Goal: Information Seeking & Learning: Find specific page/section

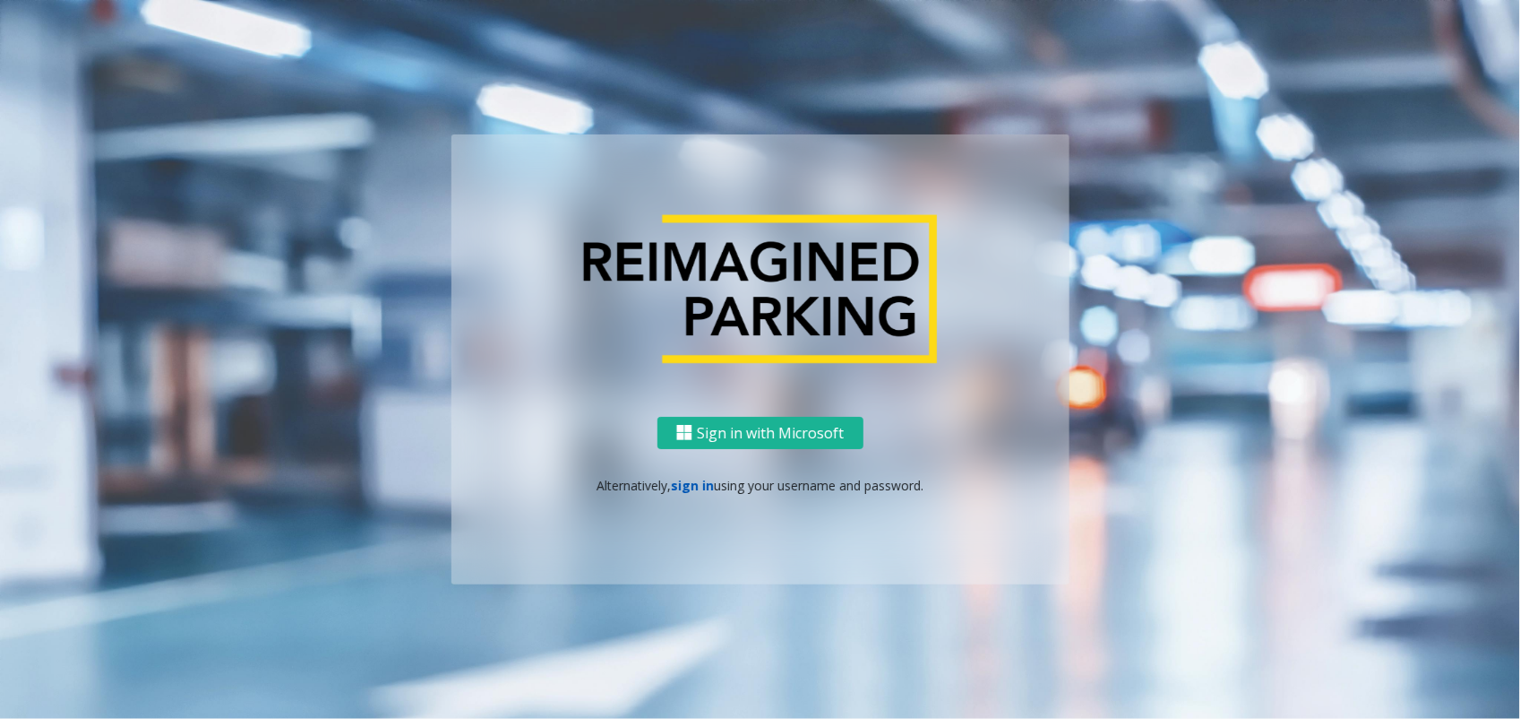
click at [694, 482] on link "sign in" at bounding box center [692, 485] width 43 height 17
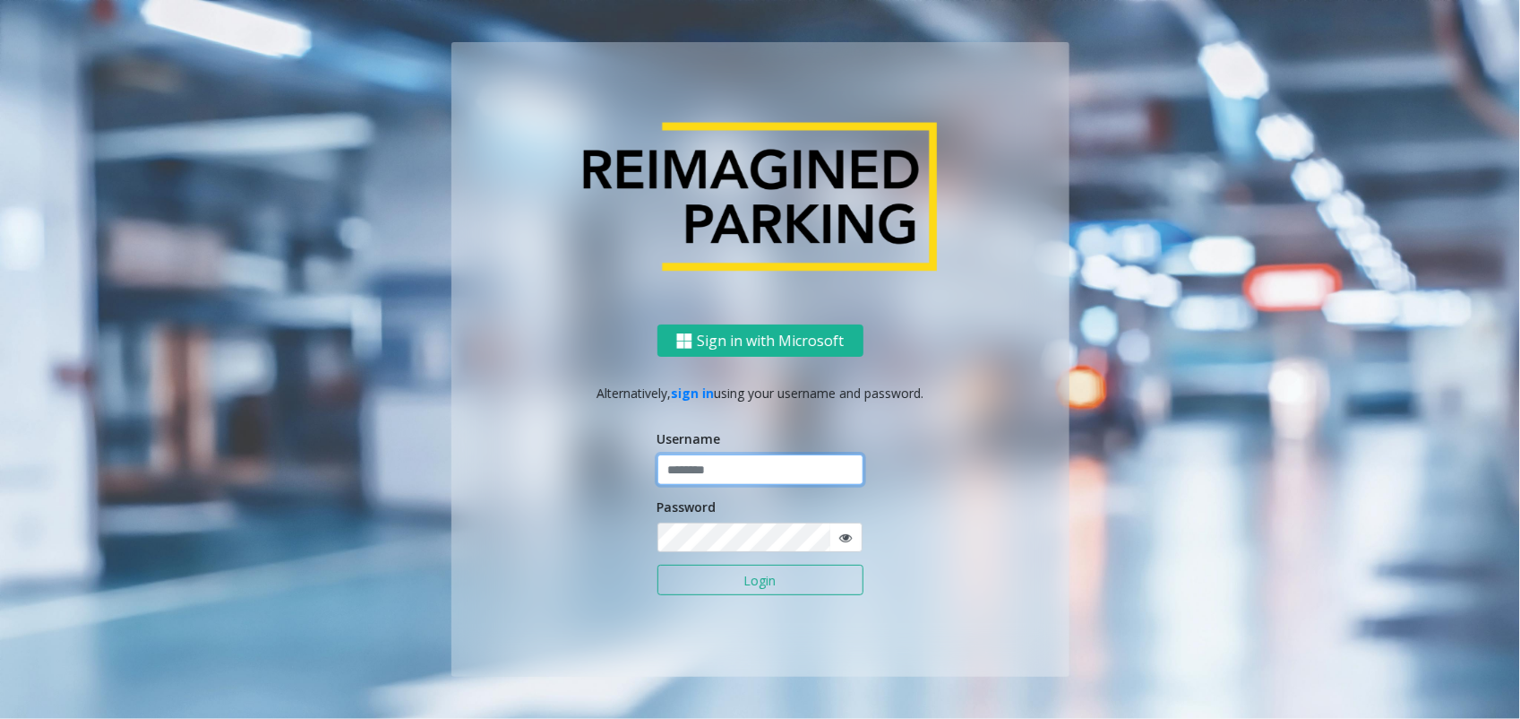
click at [779, 470] on input "text" at bounding box center [761, 469] width 206 height 30
type input "*"
type input "*******"
click at [658, 564] on button "Login" at bounding box center [761, 579] width 206 height 30
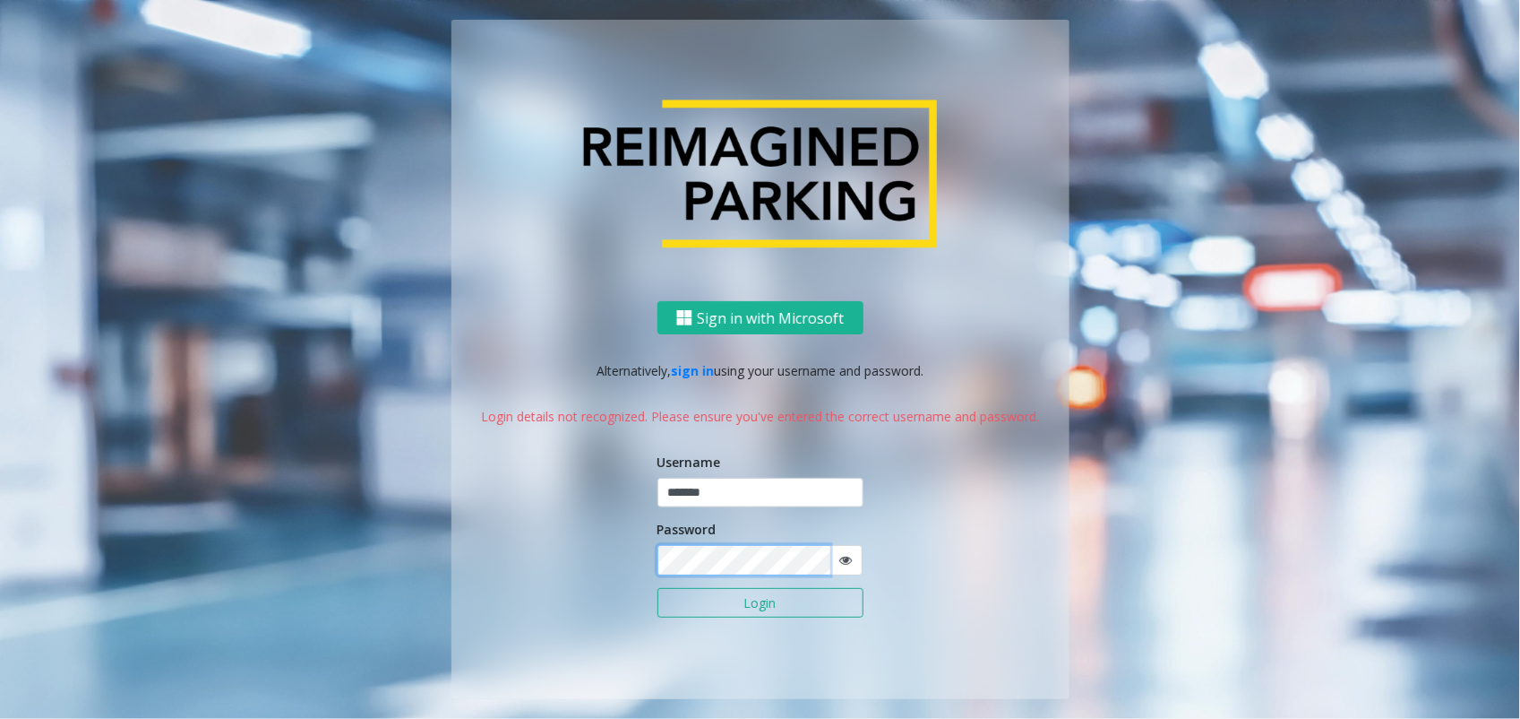
click at [0, 512] on html "Sign in with Microsoft Alternatively, sign in using your username and password.…" at bounding box center [760, 359] width 1520 height 719
click at [658, 588] on button "Login" at bounding box center [761, 603] width 206 height 30
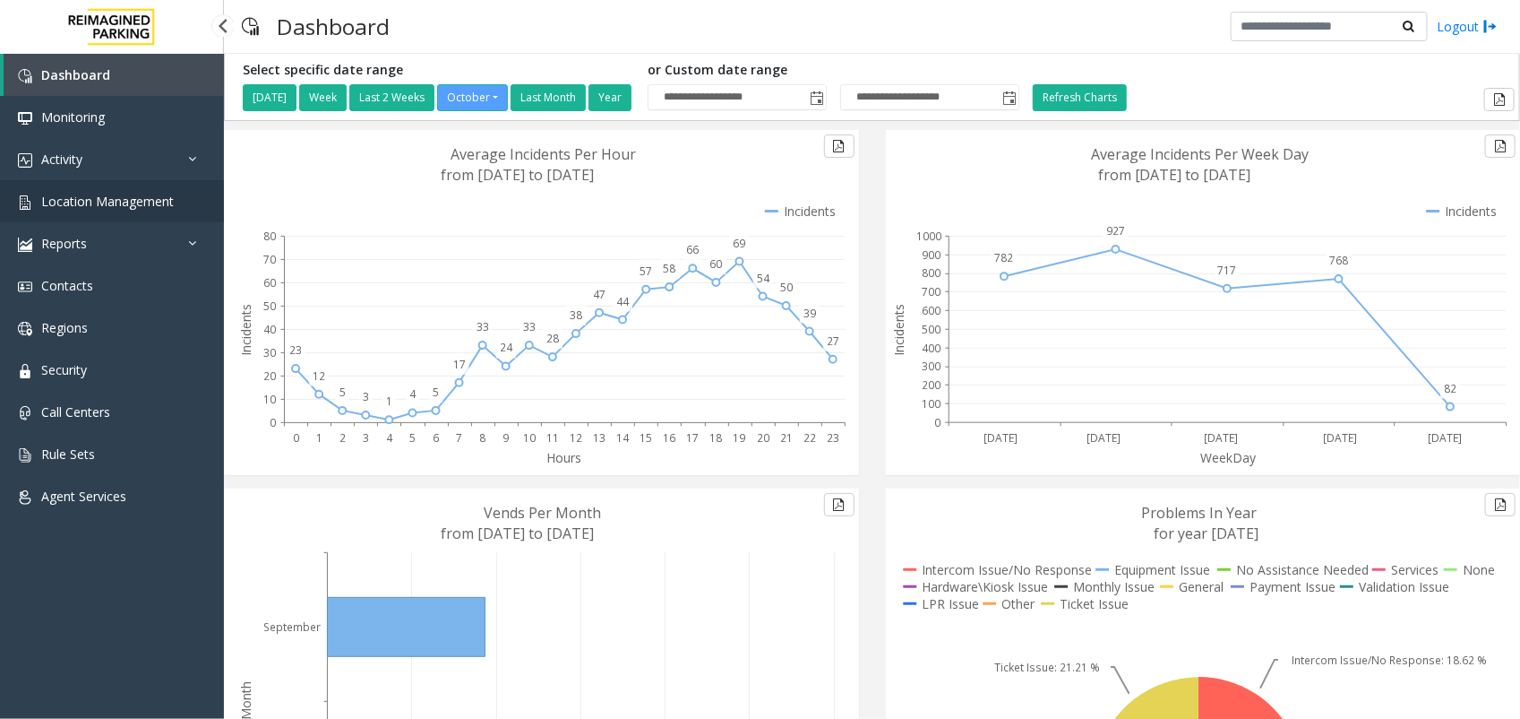
click at [94, 190] on link "Location Management" at bounding box center [112, 201] width 224 height 42
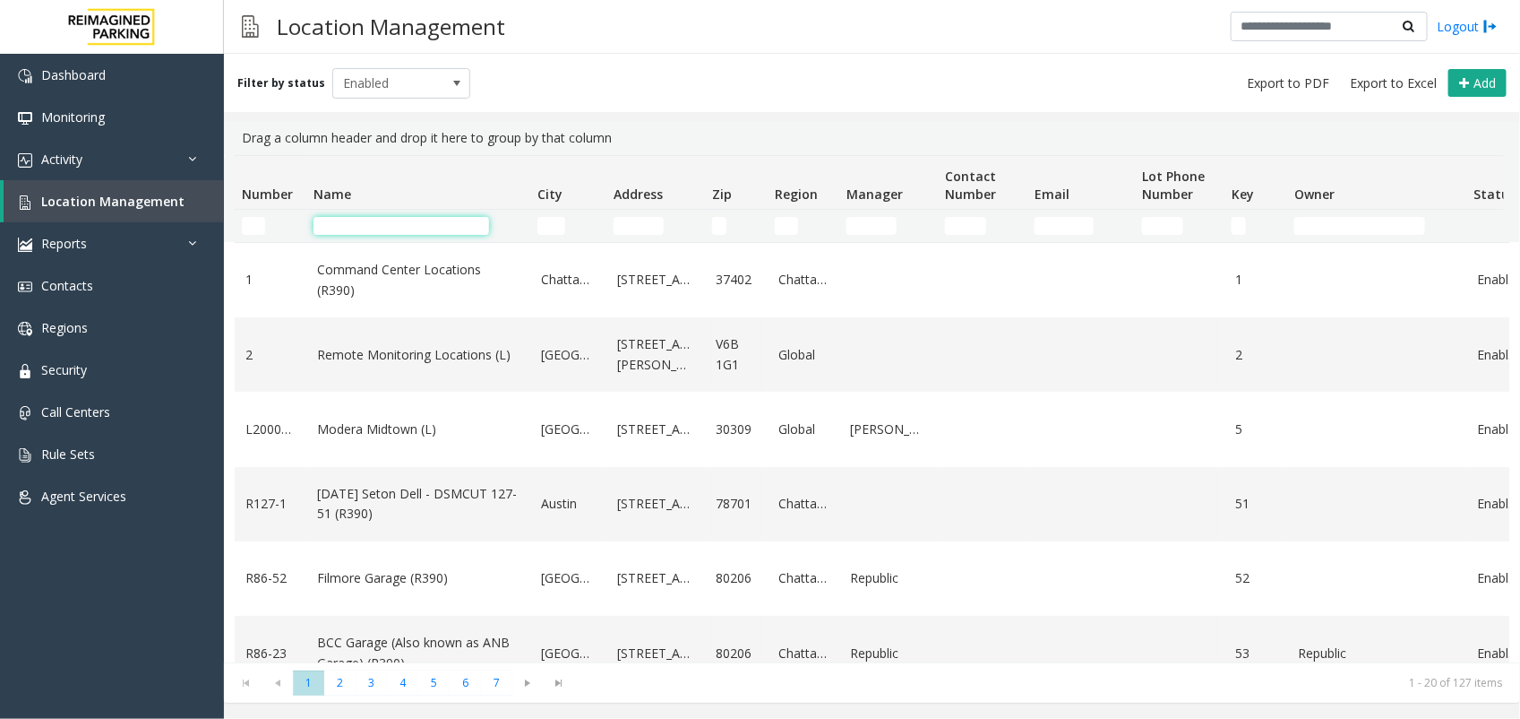
click at [466, 220] on input "Name Filter" at bounding box center [402, 226] width 176 height 18
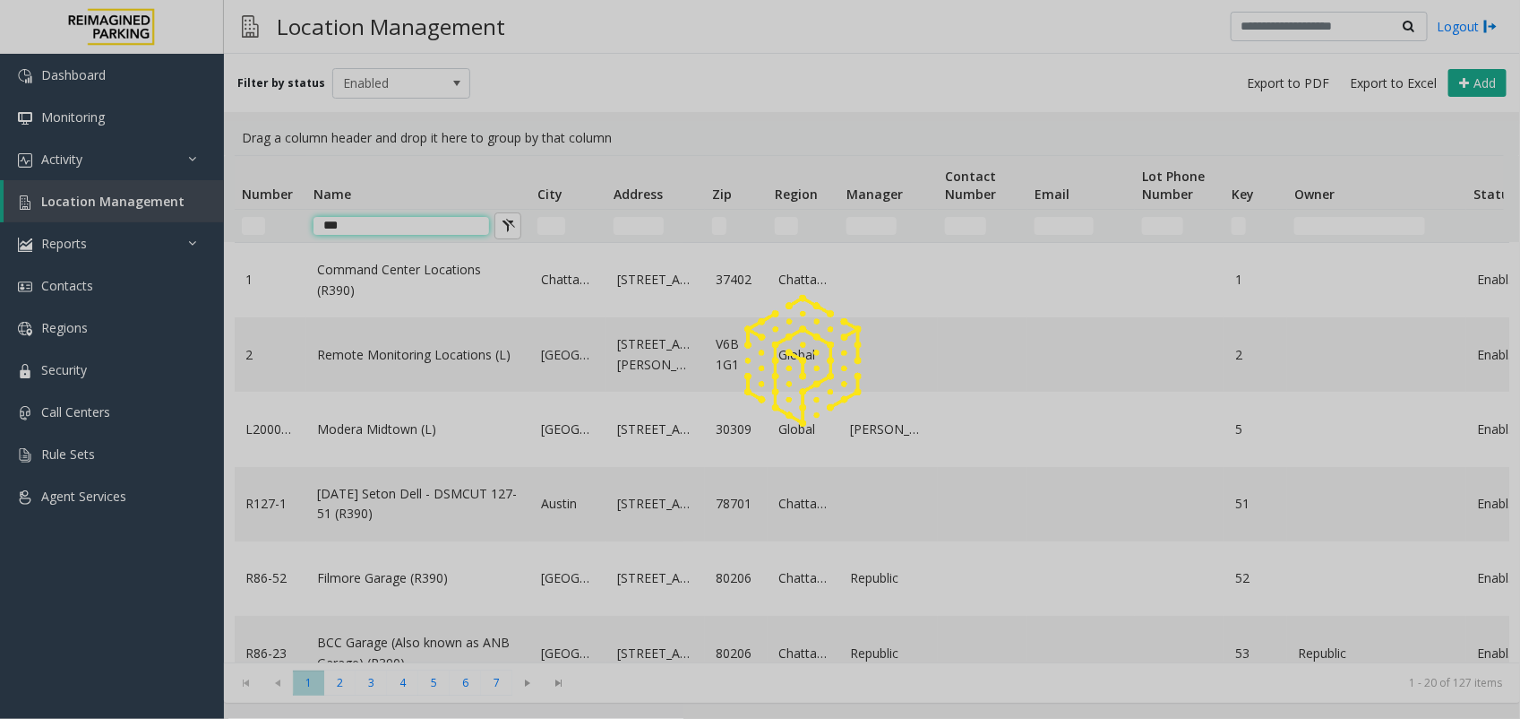
type input "***"
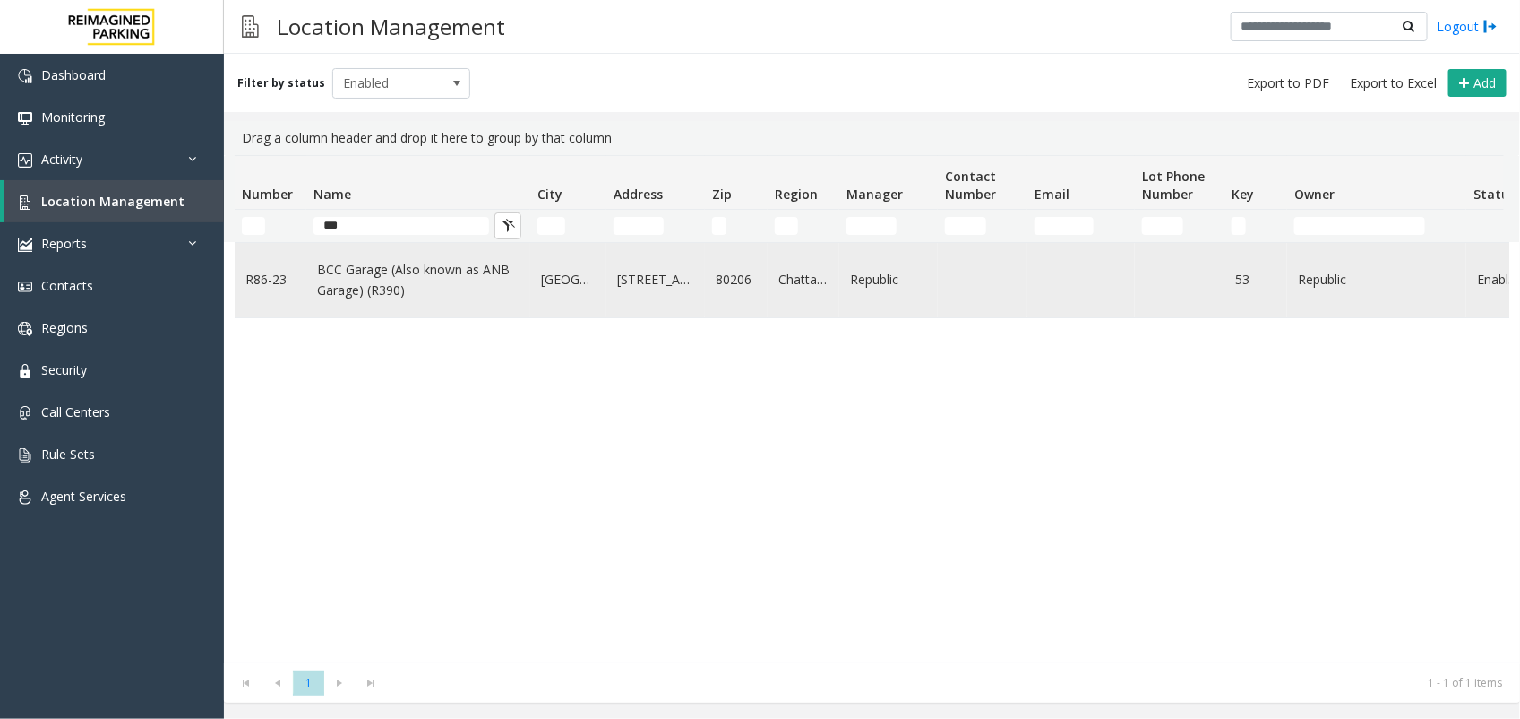
click at [382, 271] on link "BCC Garage (Also known as ANB Garage) (R390)" at bounding box center [418, 280] width 202 height 40
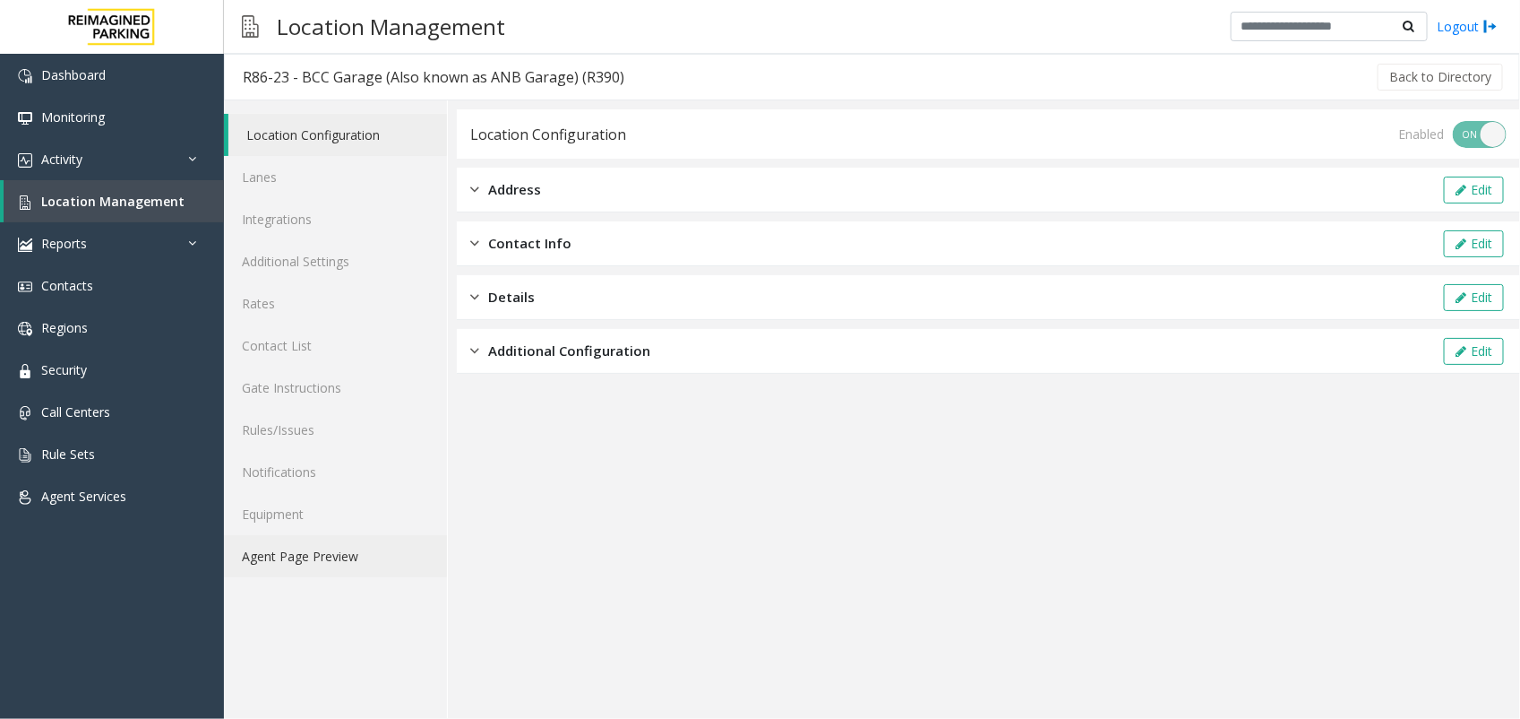
click at [265, 567] on link "Agent Page Preview" at bounding box center [335, 556] width 223 height 42
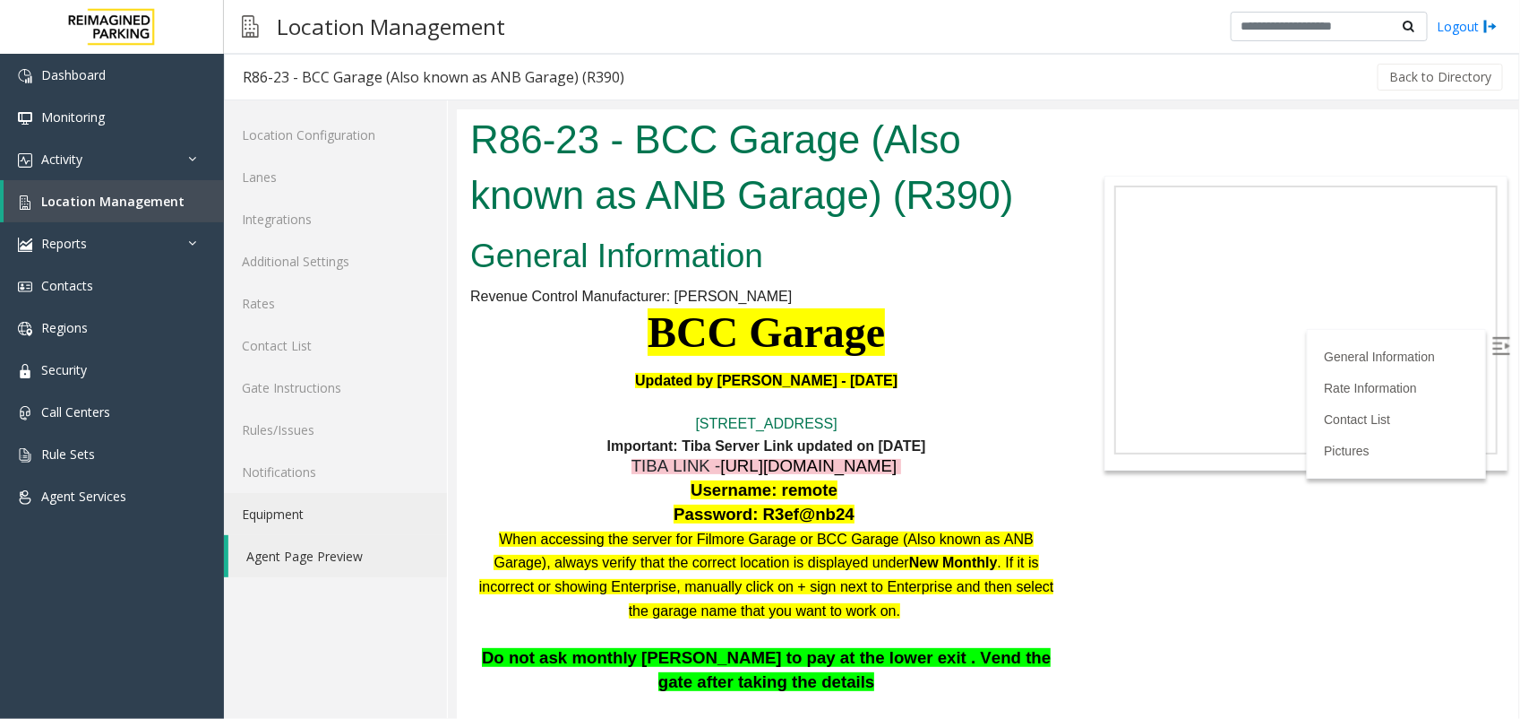
scroll to position [336, 0]
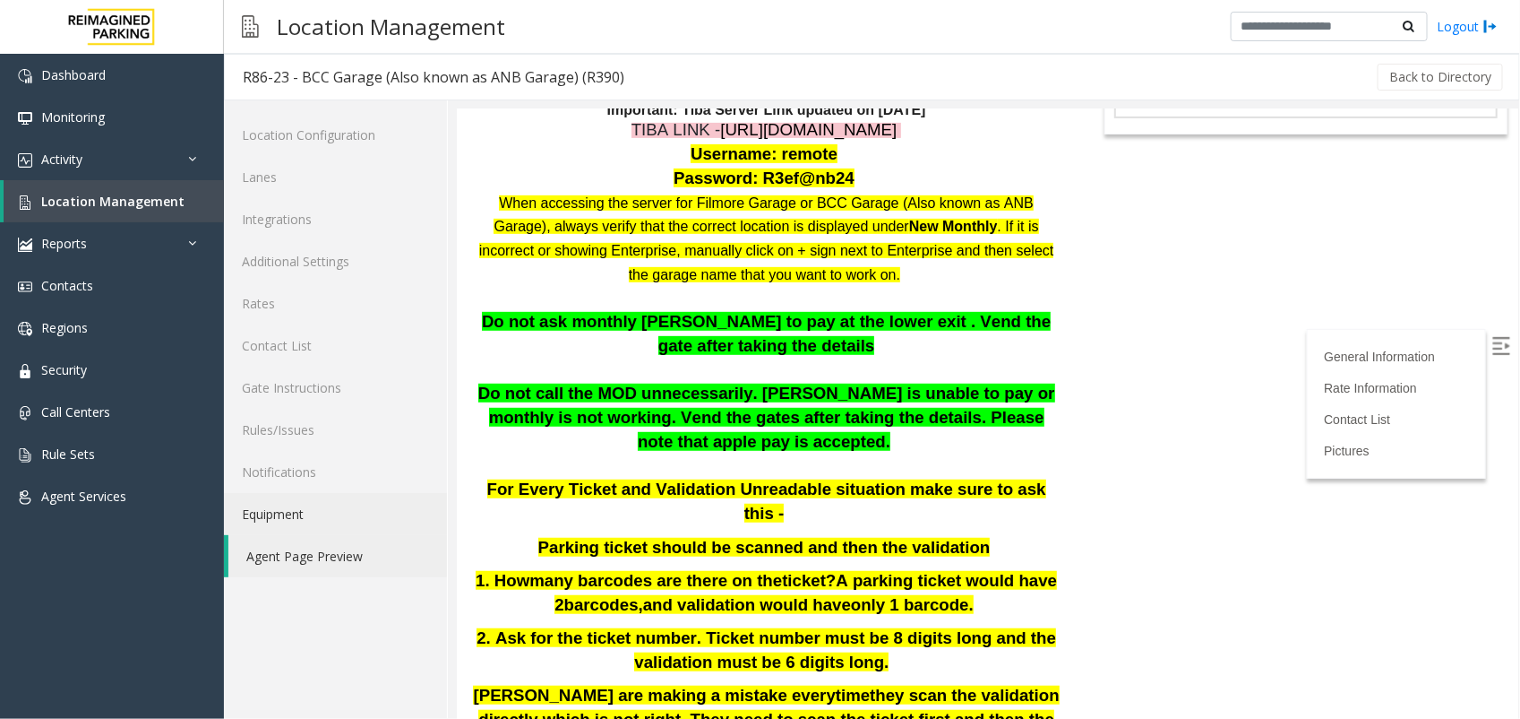
click at [1095, 382] on html "R86-23 - BCC Garage (Also known as ANB Garage) (R390) General Information Reven…" at bounding box center [987, 76] width 1062 height 609
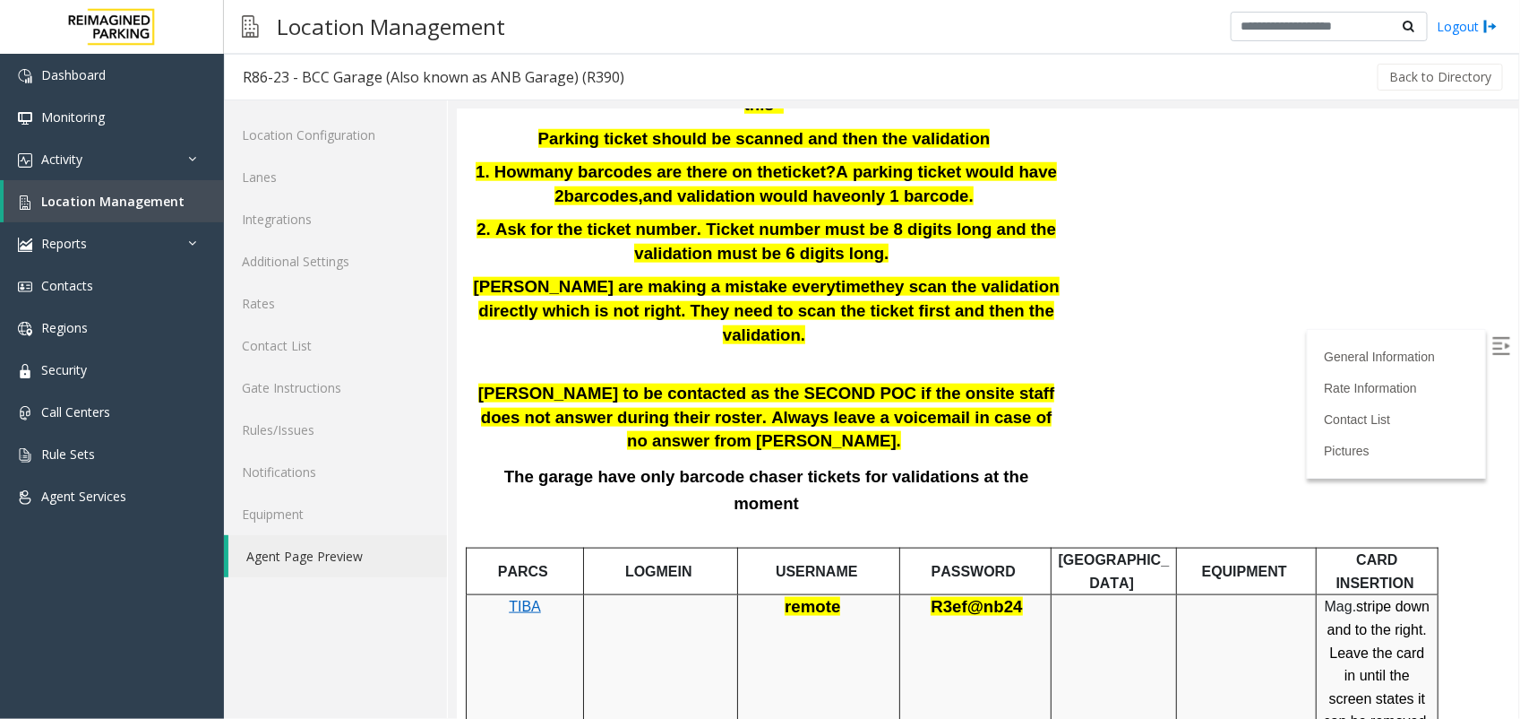
click at [687, 386] on div "[PERSON_NAME] to be contacted as the SECOND POC if the onsite staff does not an…" at bounding box center [765, 463] width 592 height 164
click at [1029, 462] on p "The garage have only barcode chaser tickets for validations at the moment" at bounding box center [765, 489] width 592 height 54
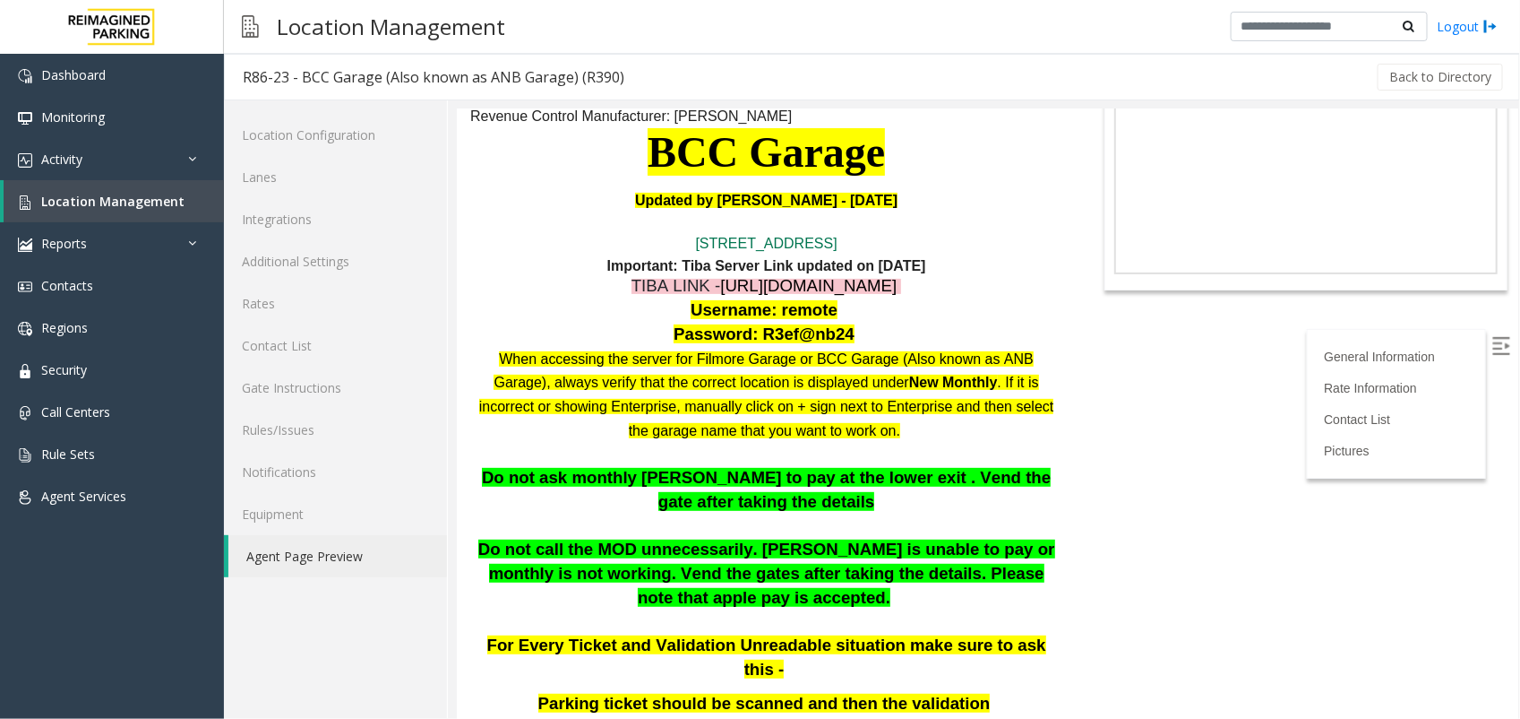
scroll to position [0, 0]
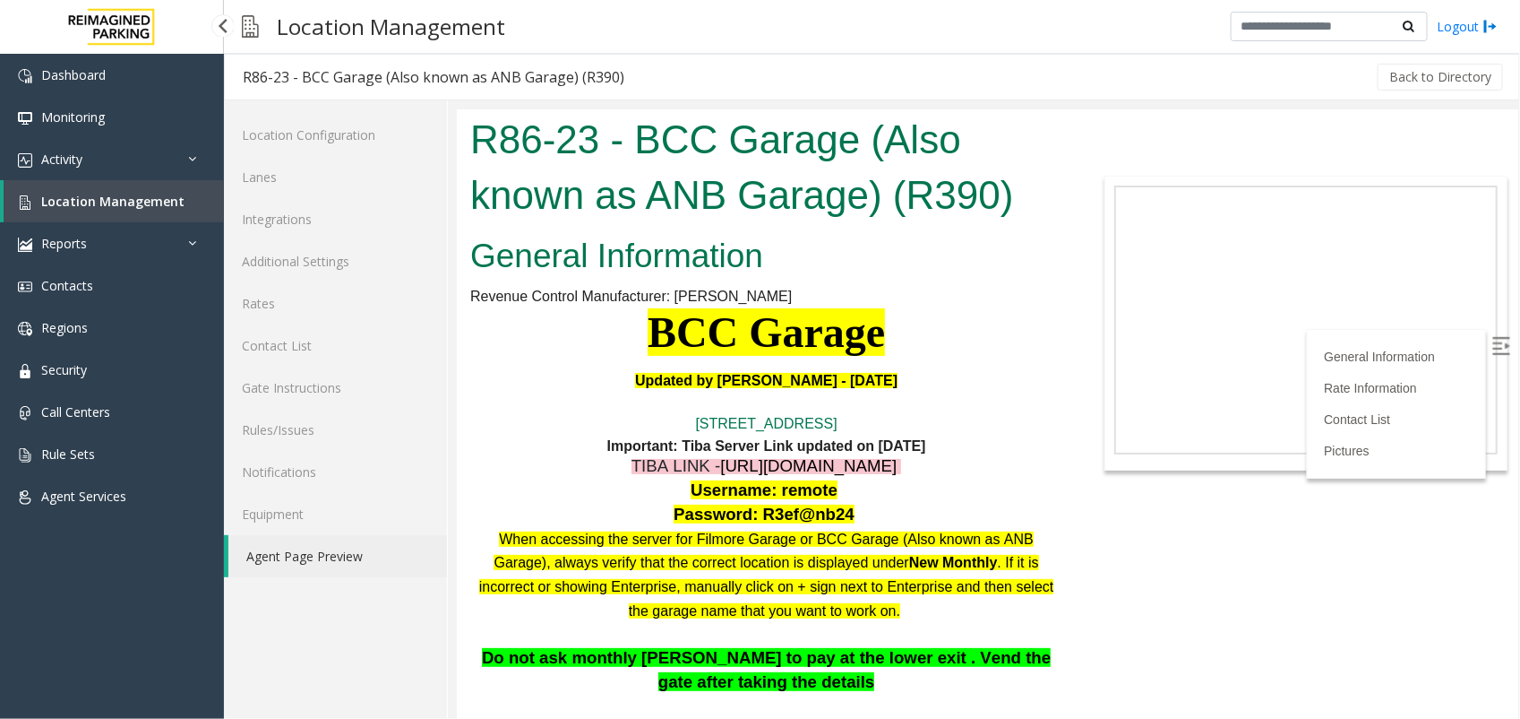
click at [132, 194] on span "Location Management" at bounding box center [112, 201] width 143 height 17
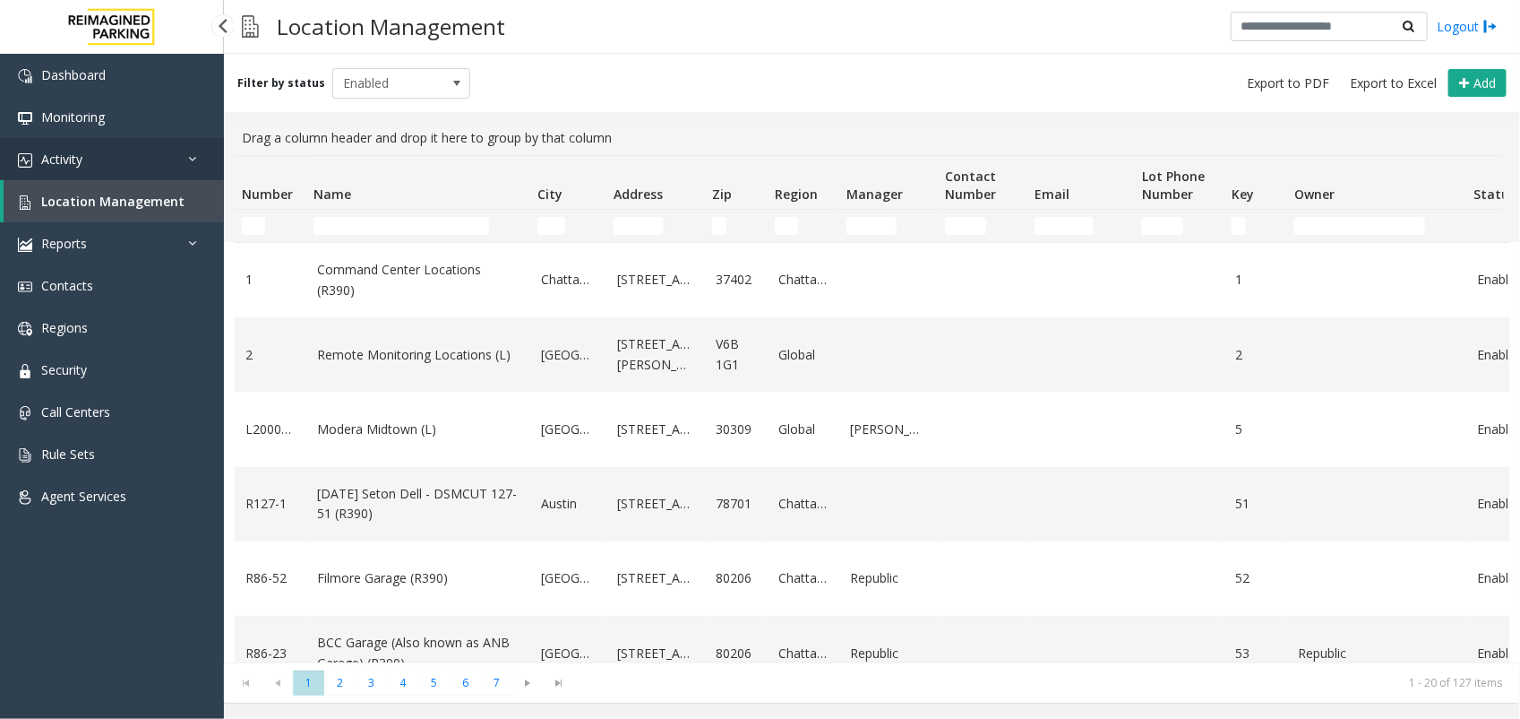
click at [91, 150] on link "Activity" at bounding box center [112, 159] width 224 height 42
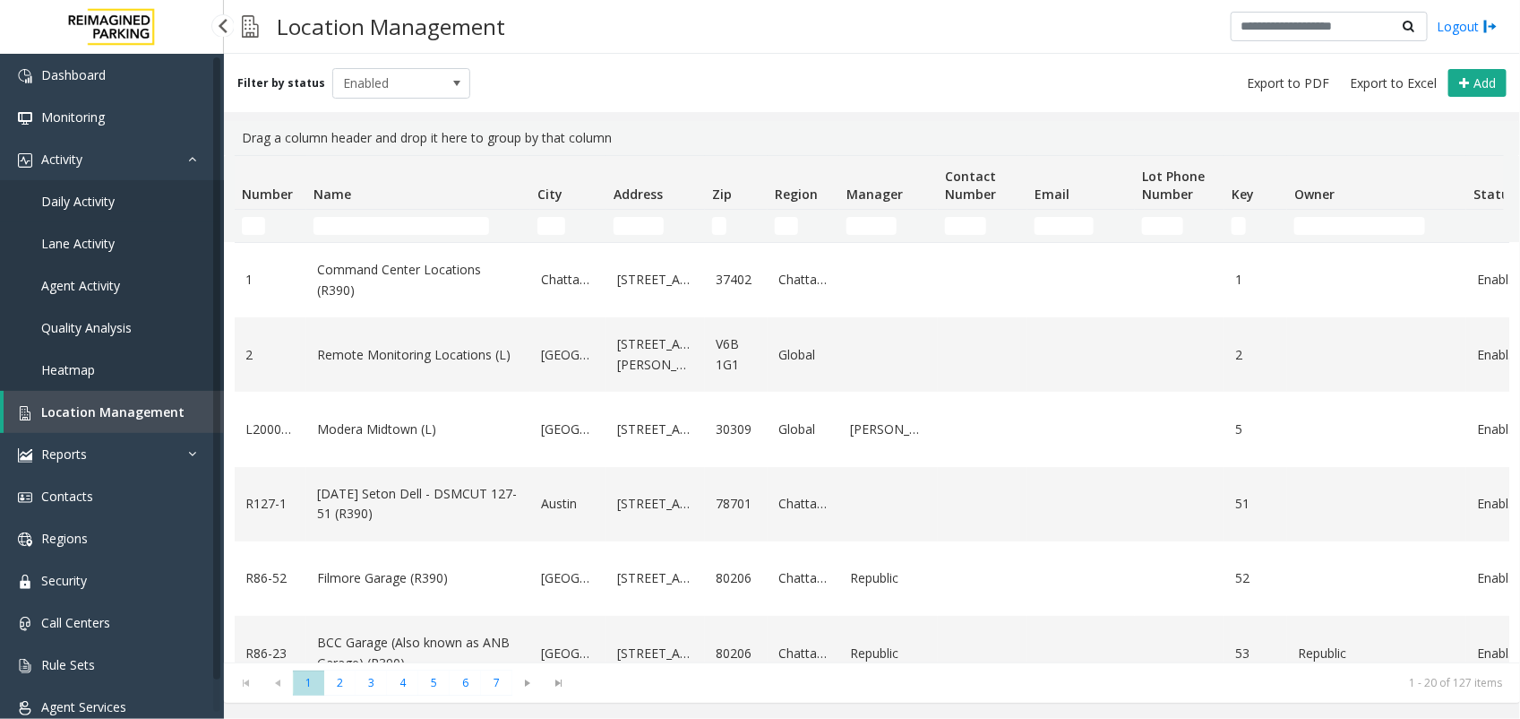
click at [55, 199] on span "Daily Activity" at bounding box center [77, 201] width 73 height 17
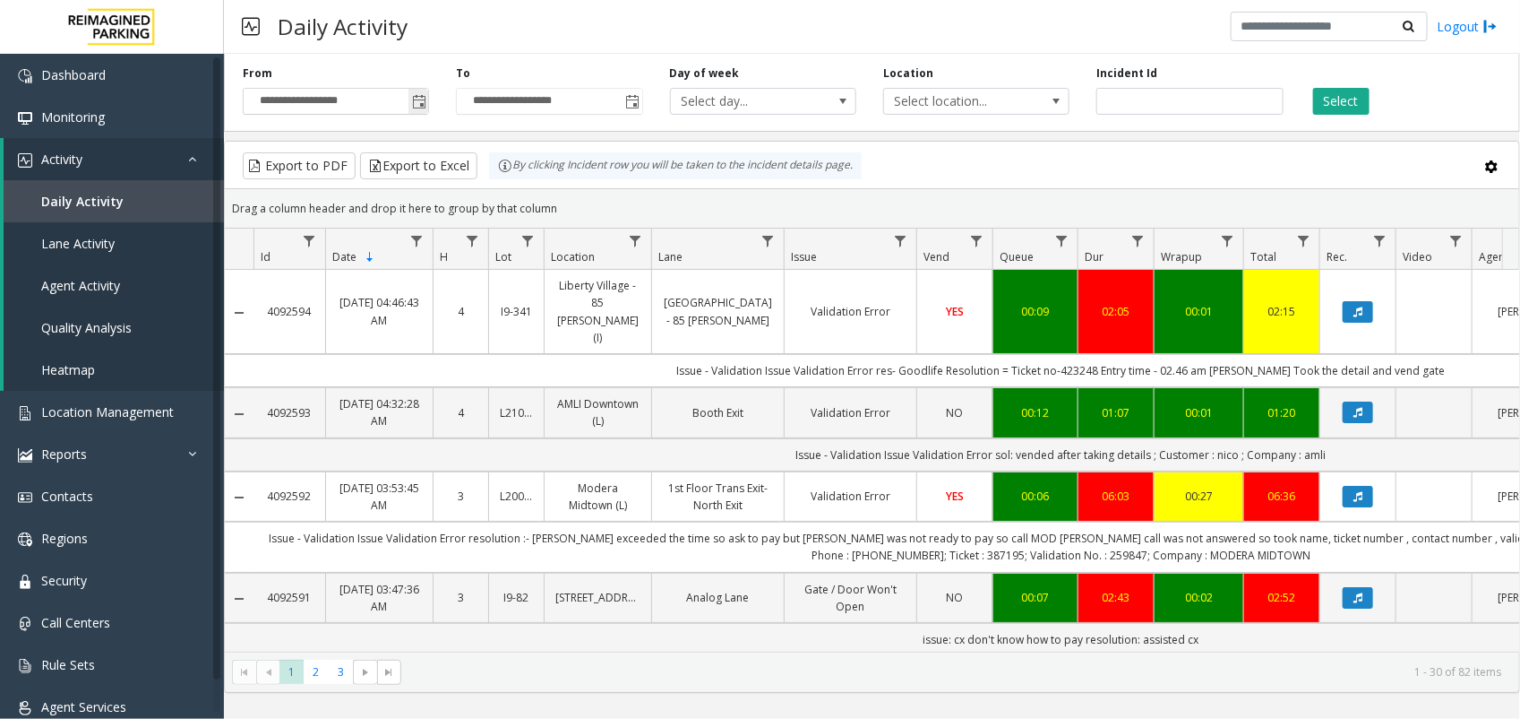
click at [421, 99] on span "Toggle popup" at bounding box center [419, 102] width 14 height 14
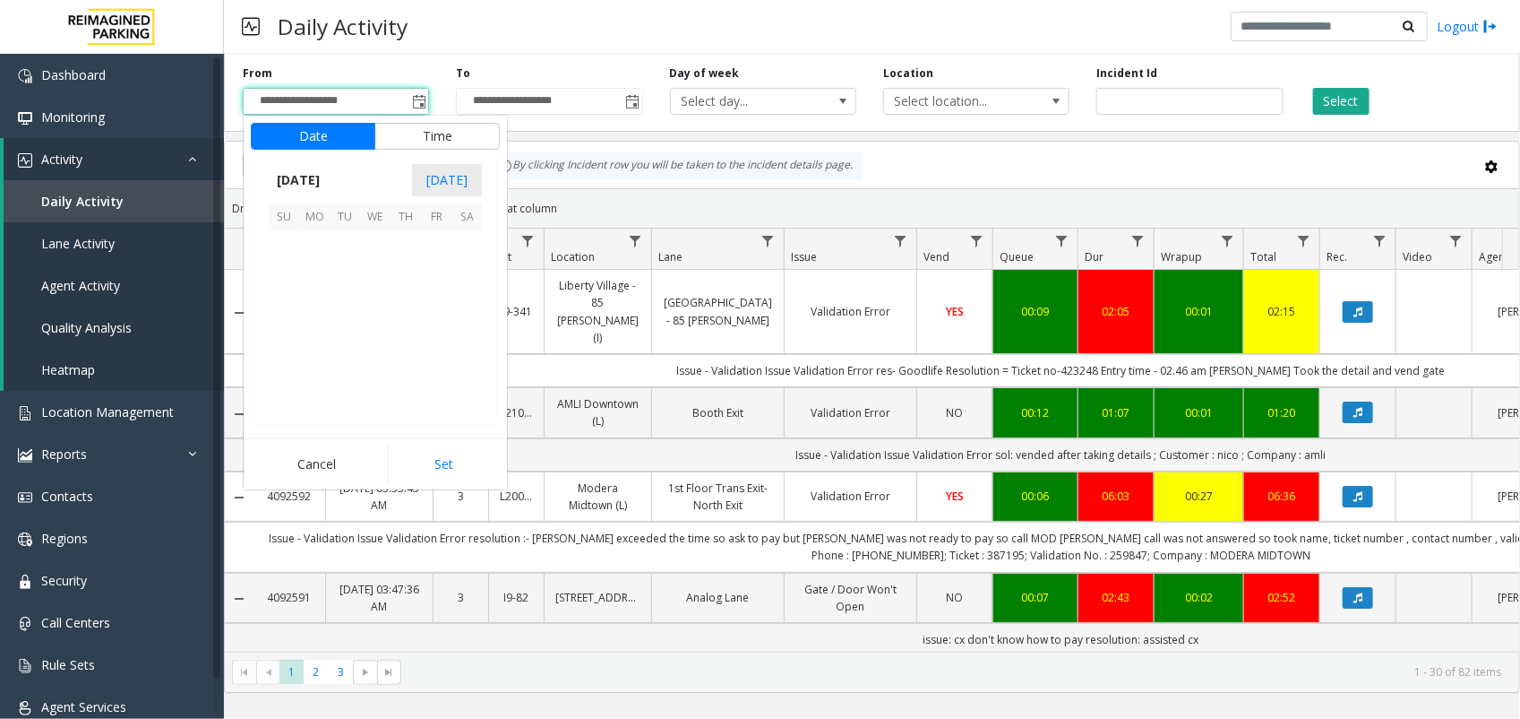
scroll to position [321618, 0]
click at [305, 191] on span "[DATE]" at bounding box center [298, 180] width 59 height 27
click at [287, 220] on span "Jan" at bounding box center [290, 220] width 43 height 43
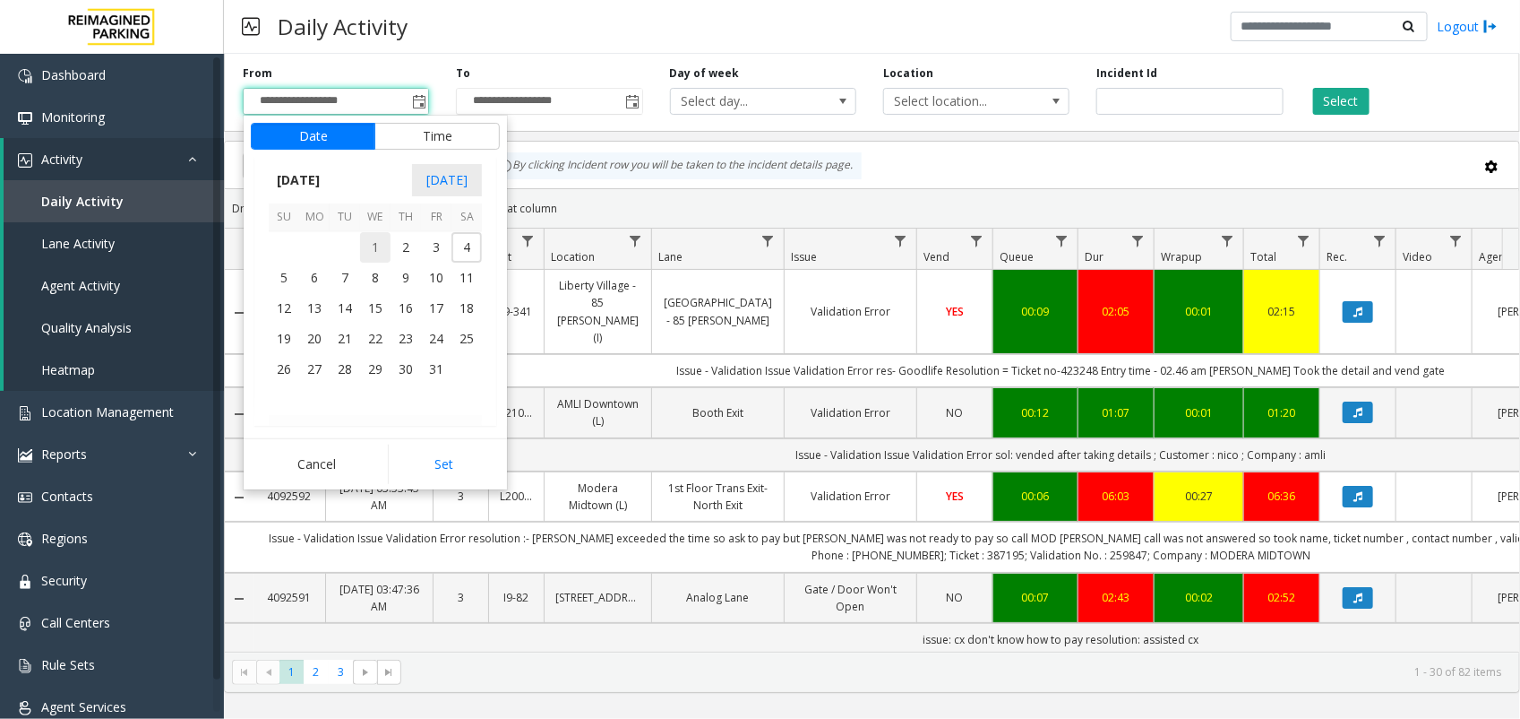
click at [382, 244] on span "1" at bounding box center [375, 247] width 30 height 30
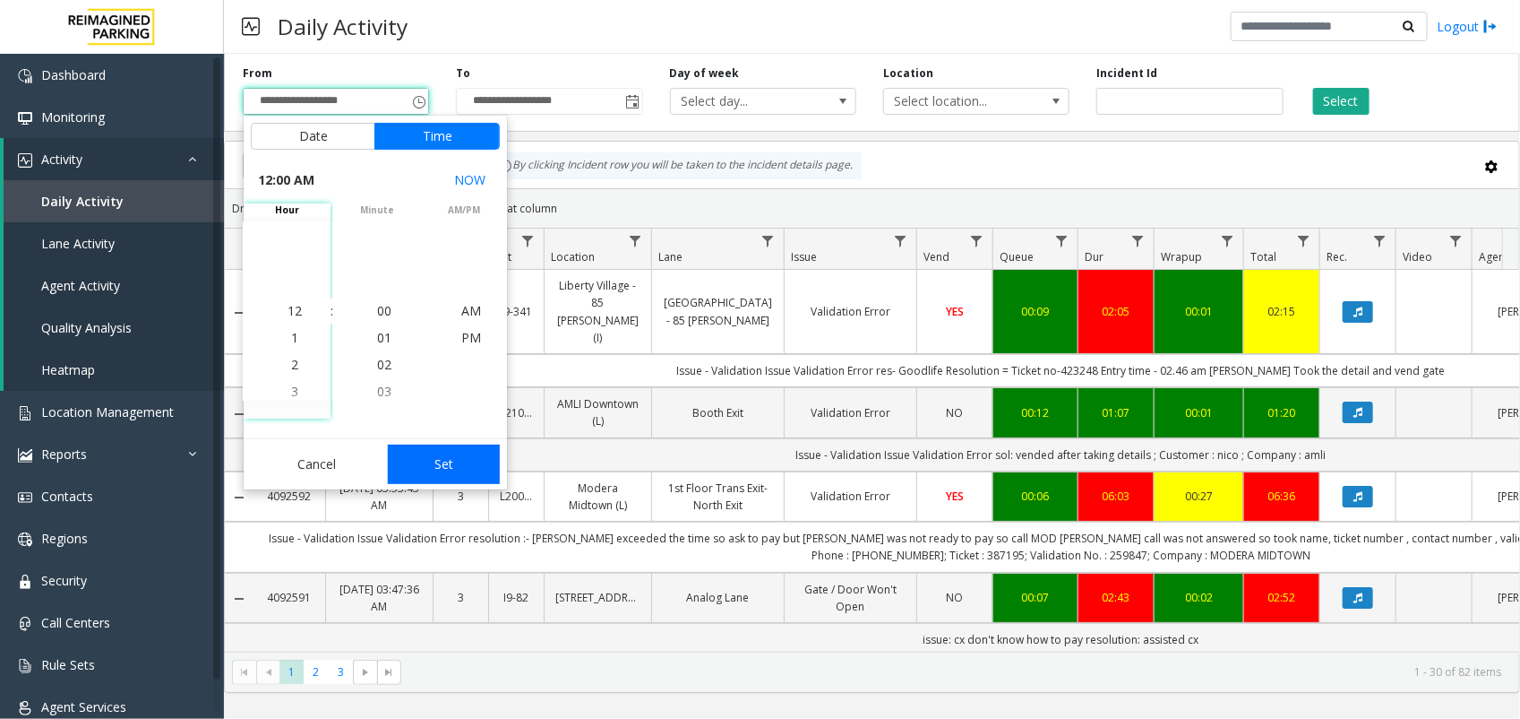
click at [467, 463] on button "Set" at bounding box center [444, 463] width 113 height 39
type input "**********"
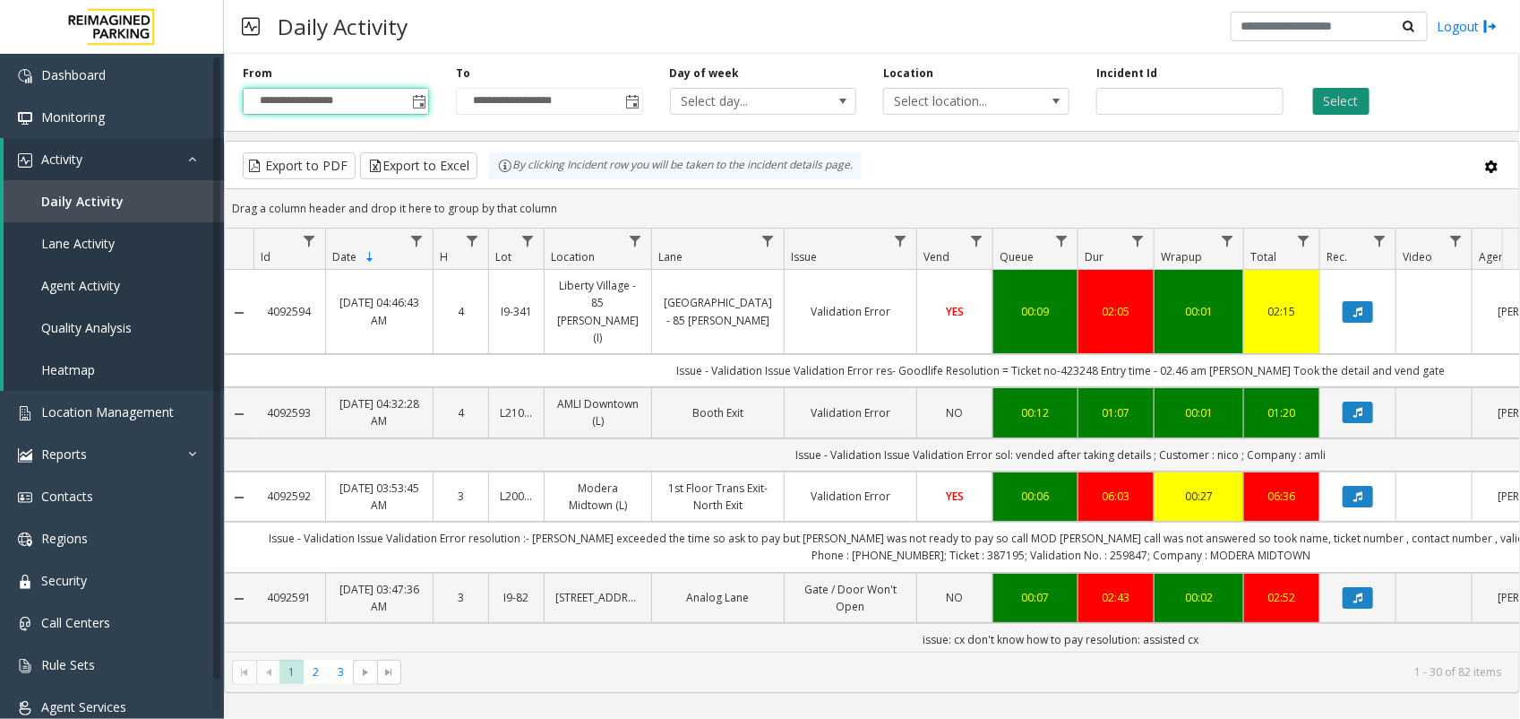
click at [1339, 103] on button "Select" at bounding box center [1341, 101] width 56 height 27
click at [637, 239] on span "Data table" at bounding box center [635, 241] width 14 height 14
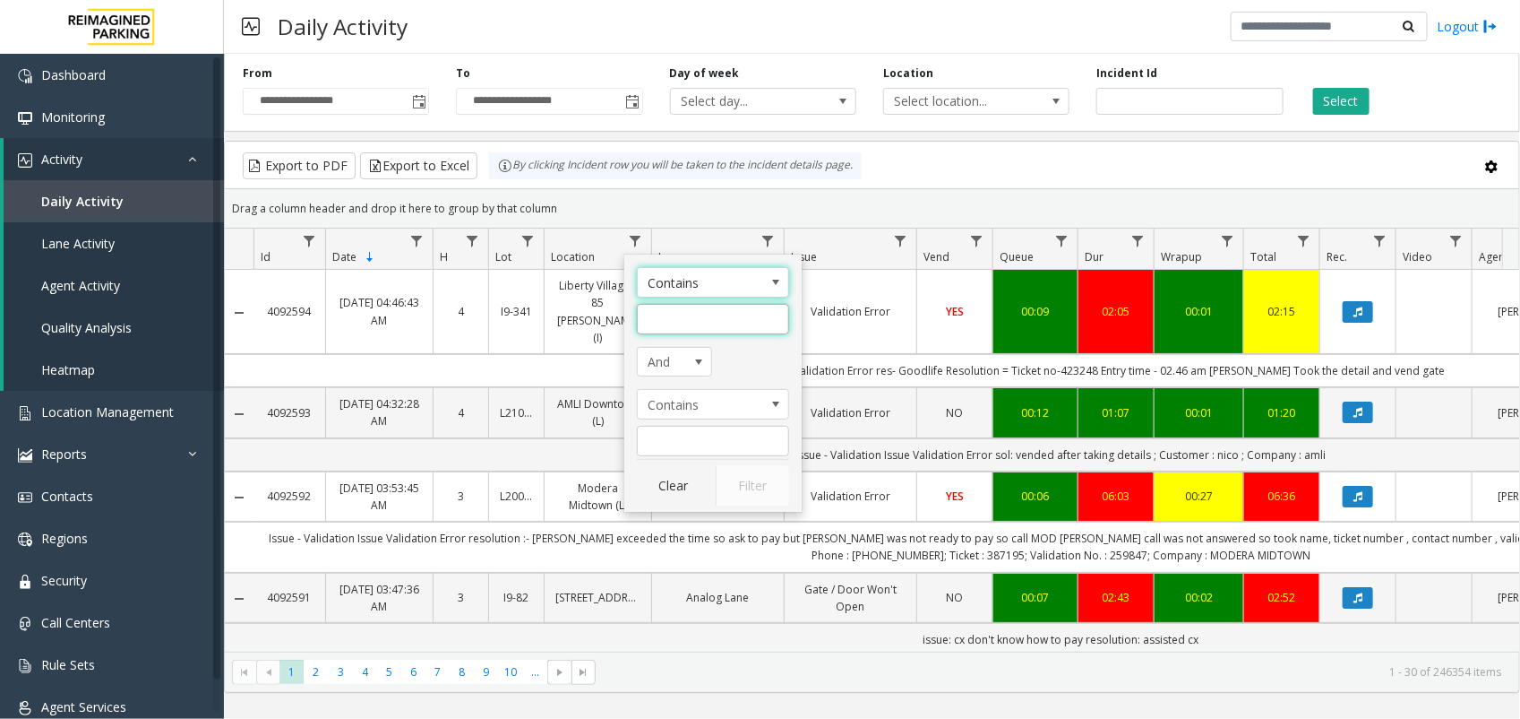
click at [677, 319] on input "Location Filter" at bounding box center [713, 319] width 152 height 30
type input "***"
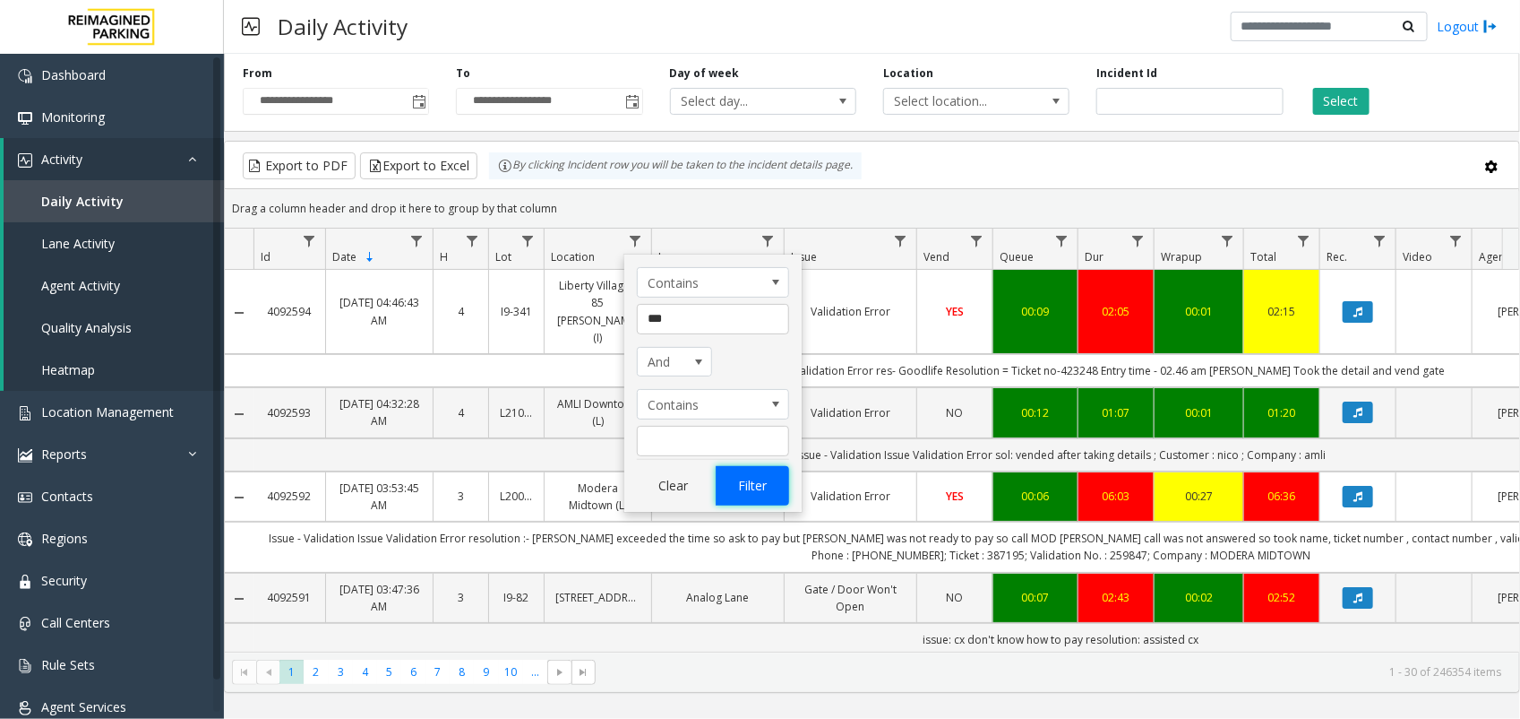
click at [759, 488] on button "Filter" at bounding box center [752, 485] width 73 height 39
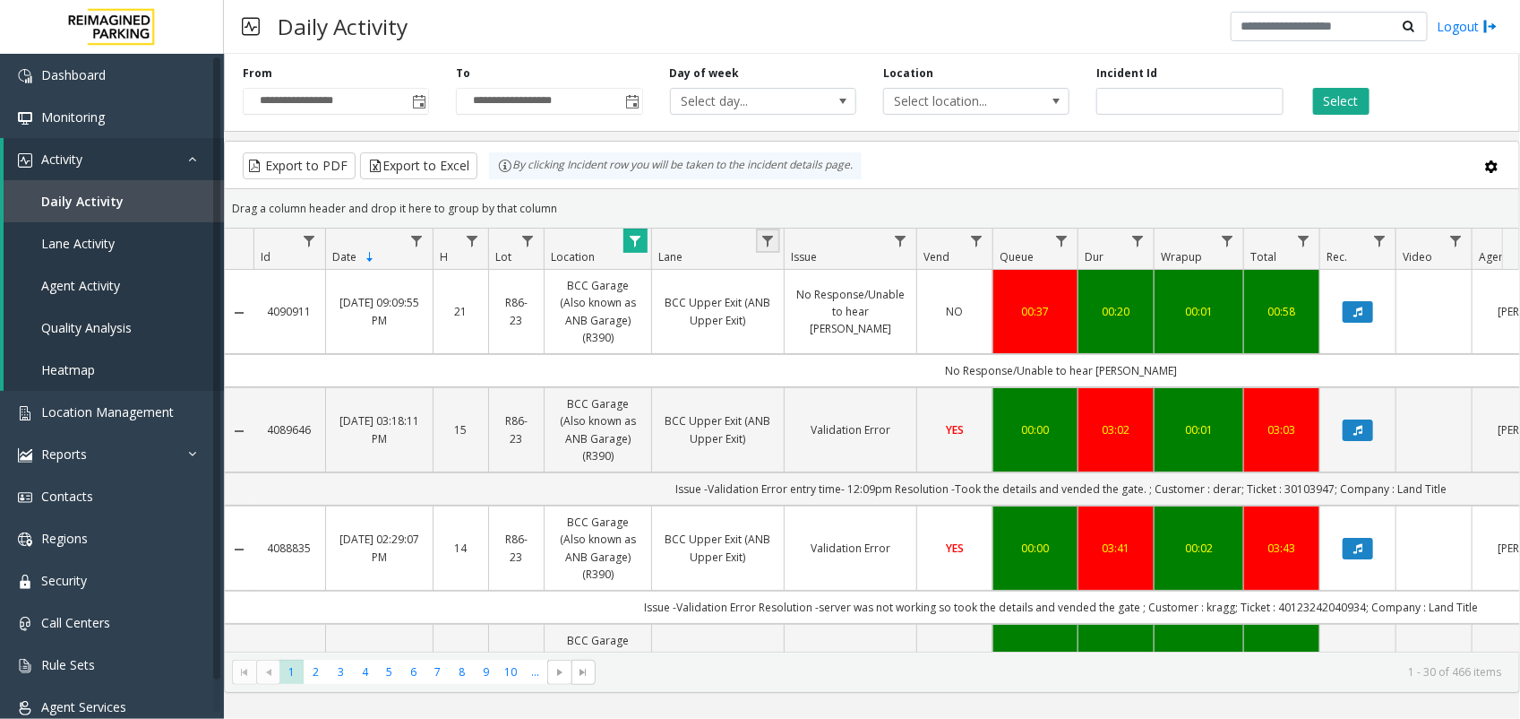
click at [770, 233] on link "Data table" at bounding box center [768, 240] width 24 height 24
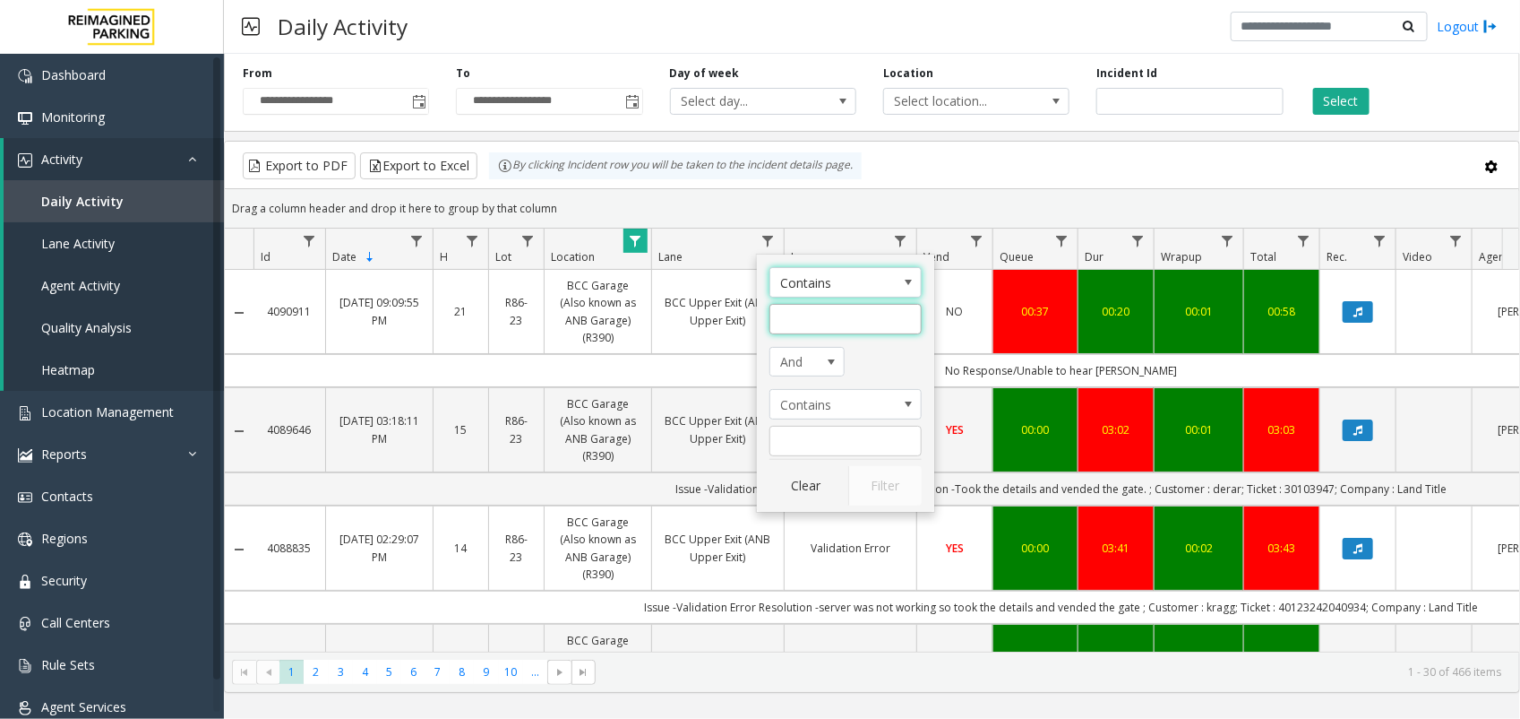
click at [835, 320] on input "Lane Filter" at bounding box center [846, 319] width 152 height 30
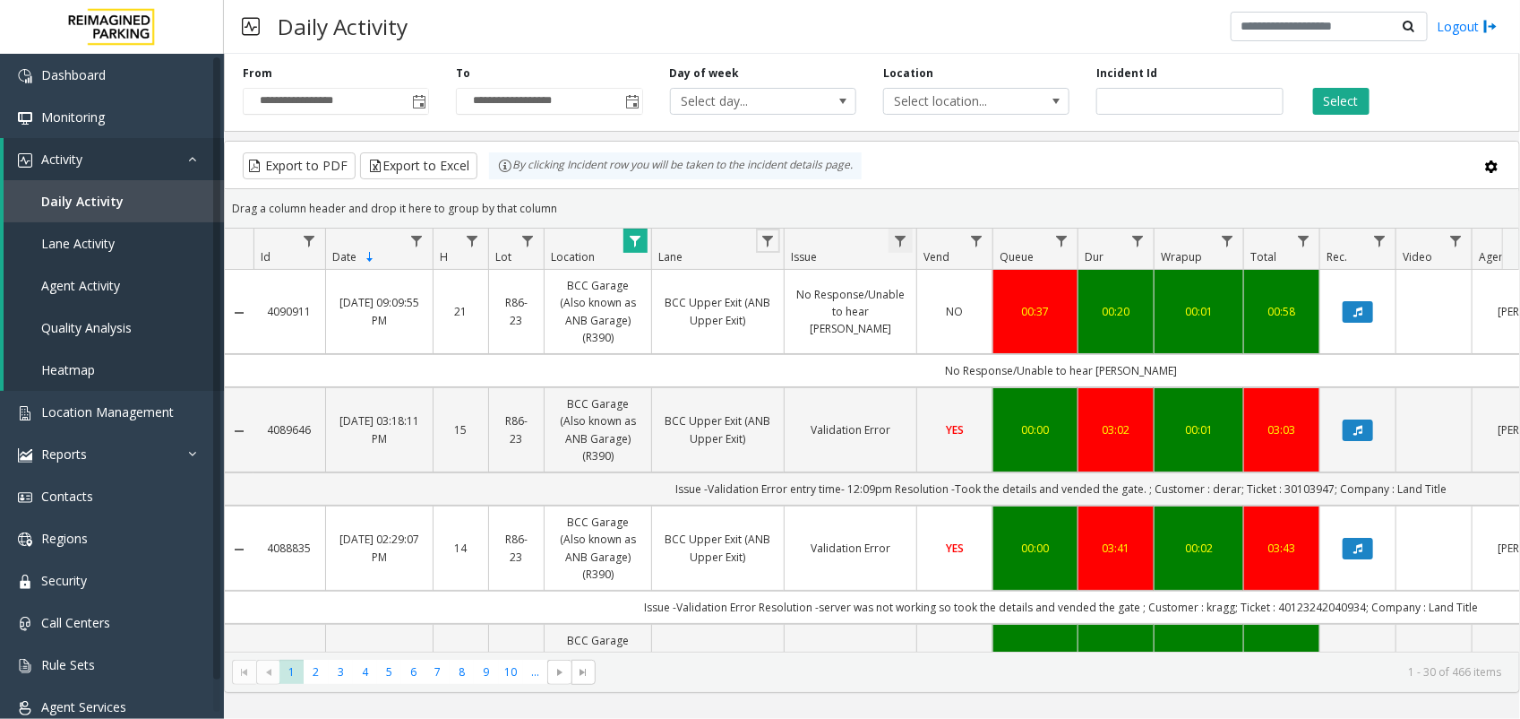
click at [905, 234] on span "Data table" at bounding box center [900, 241] width 14 height 14
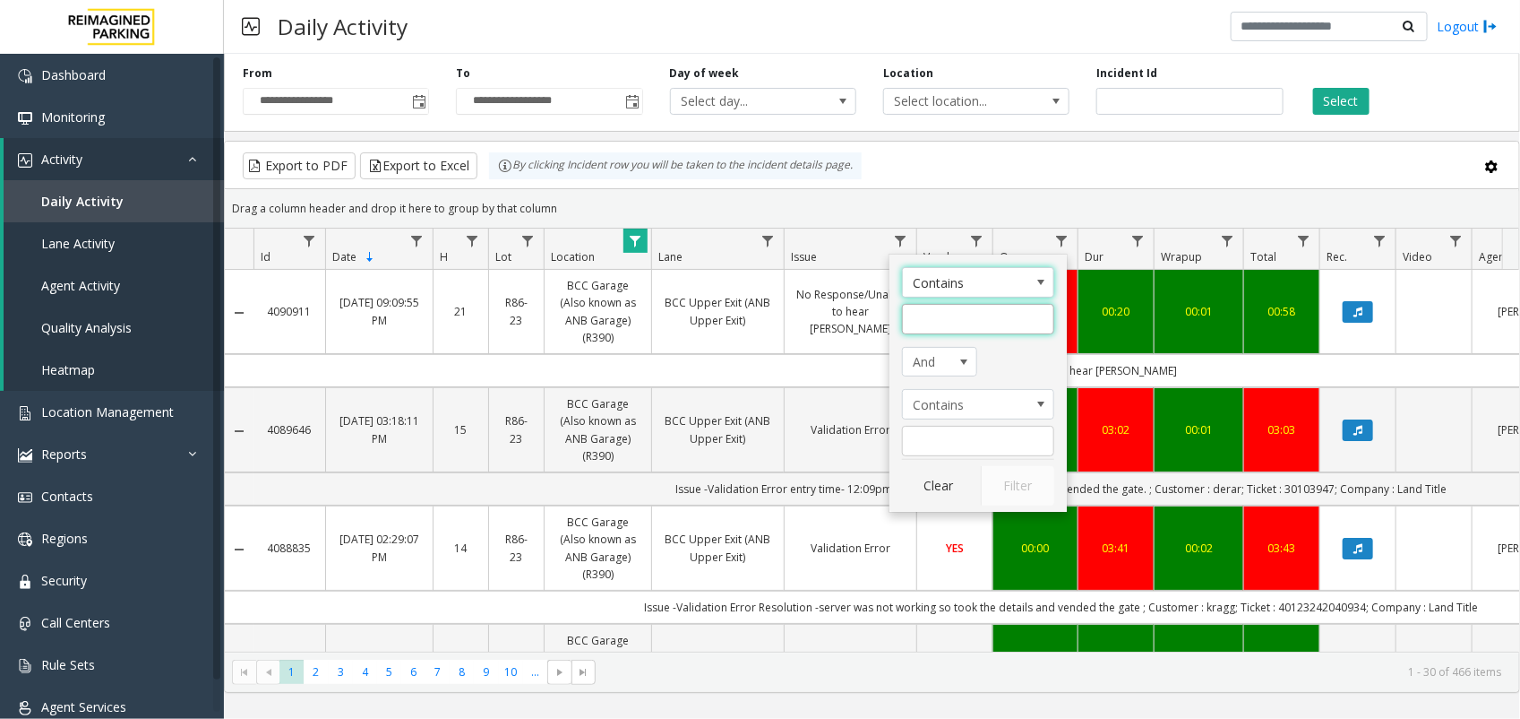
click at [929, 320] on input "Issue Filter" at bounding box center [978, 319] width 152 height 30
type input "*****"
click button "Filter" at bounding box center [1017, 485] width 73 height 39
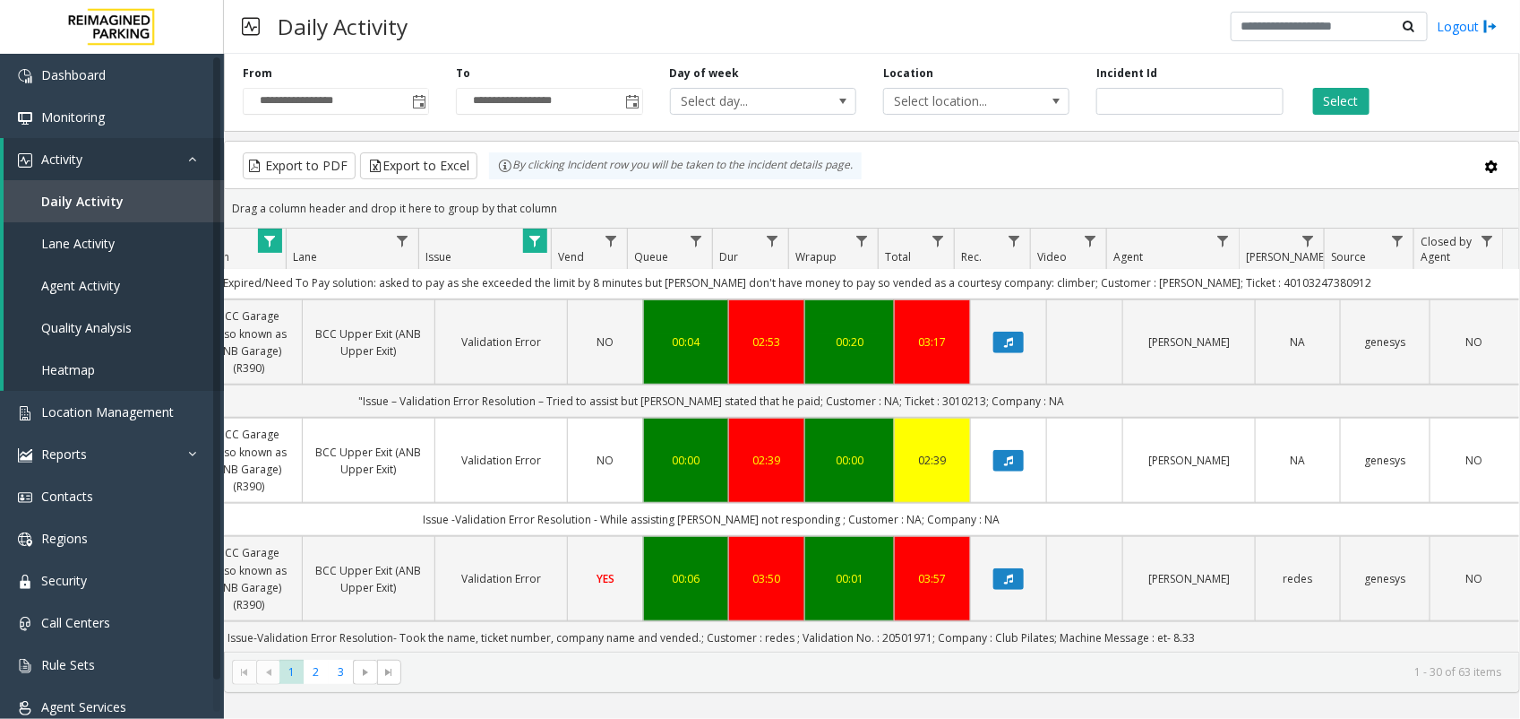
scroll to position [112, 366]
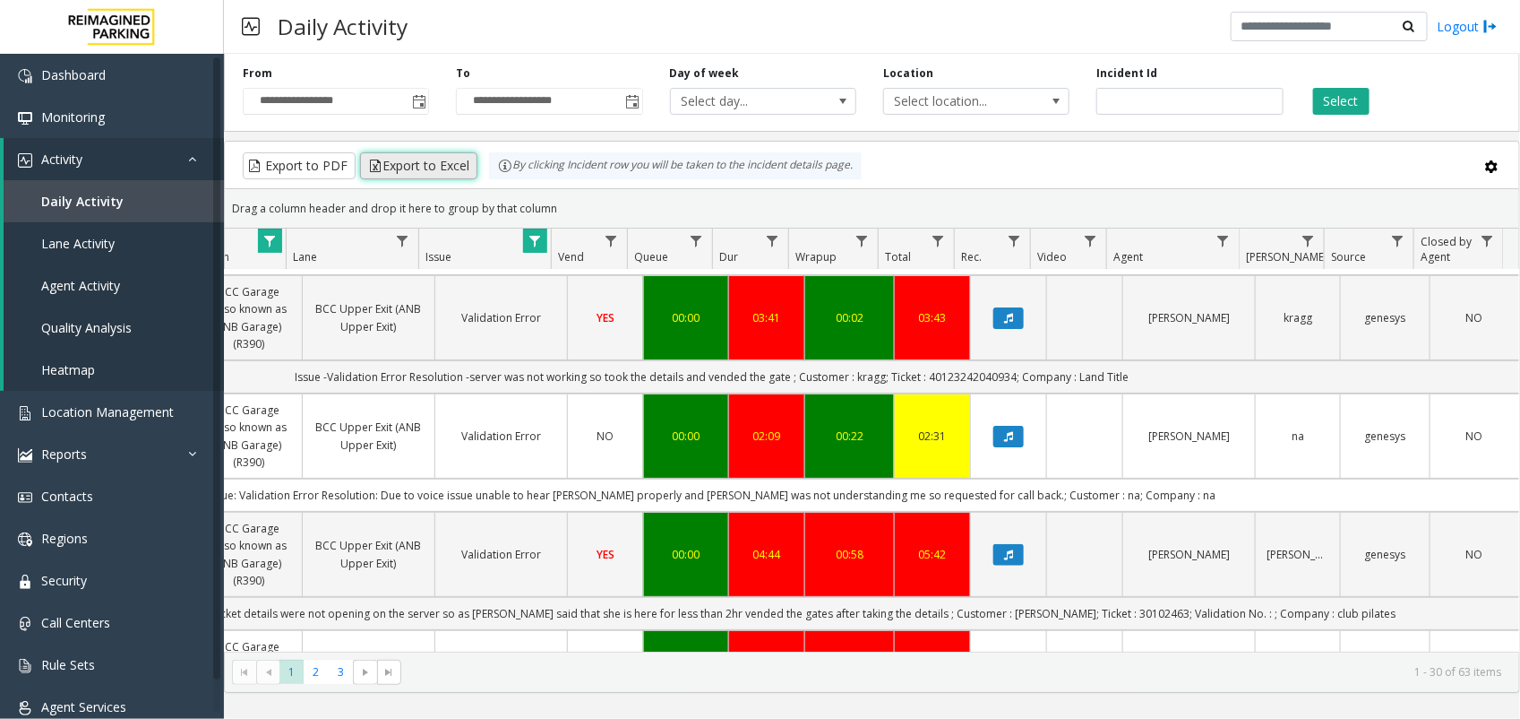
click at [439, 164] on button "Export to Excel" at bounding box center [418, 165] width 117 height 27
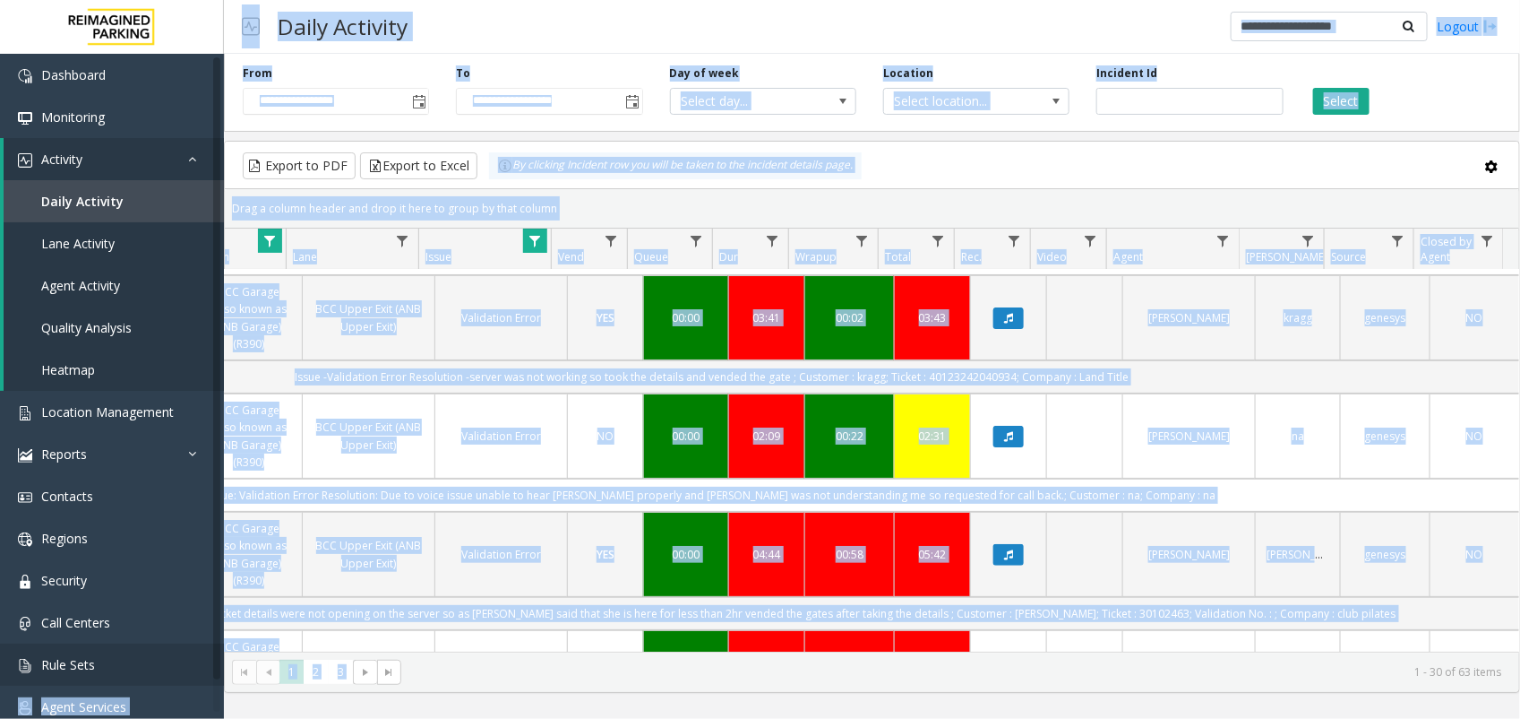
drag, startPoint x: 789, startPoint y: 650, endPoint x: 136, endPoint y: 683, distance: 653.9
click at [135, 683] on app-root "**********" at bounding box center [760, 359] width 1520 height 719
click at [619, 612] on td "2hr issue-Validation Error resolution-ticket details were not opening on the se…" at bounding box center [711, 613] width 1615 height 33
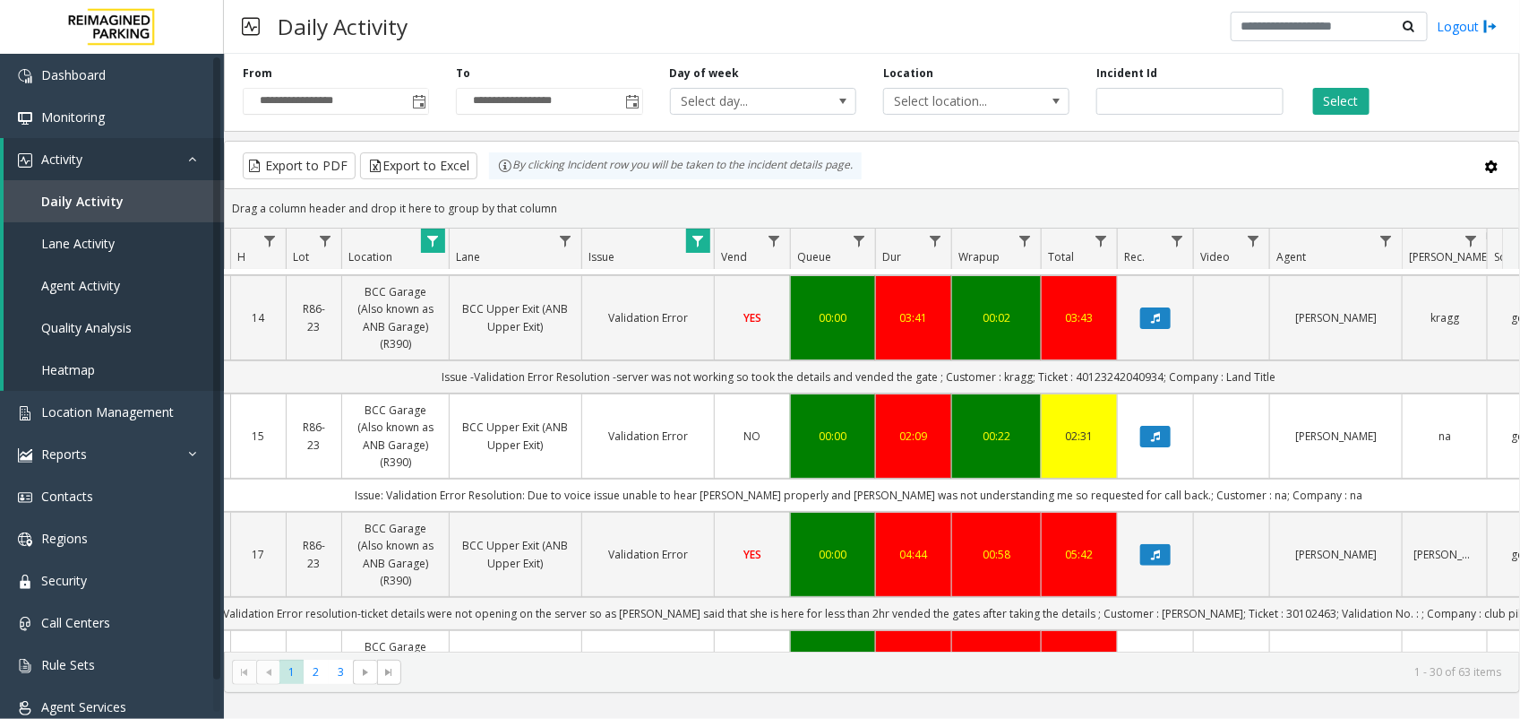
scroll to position [0, 0]
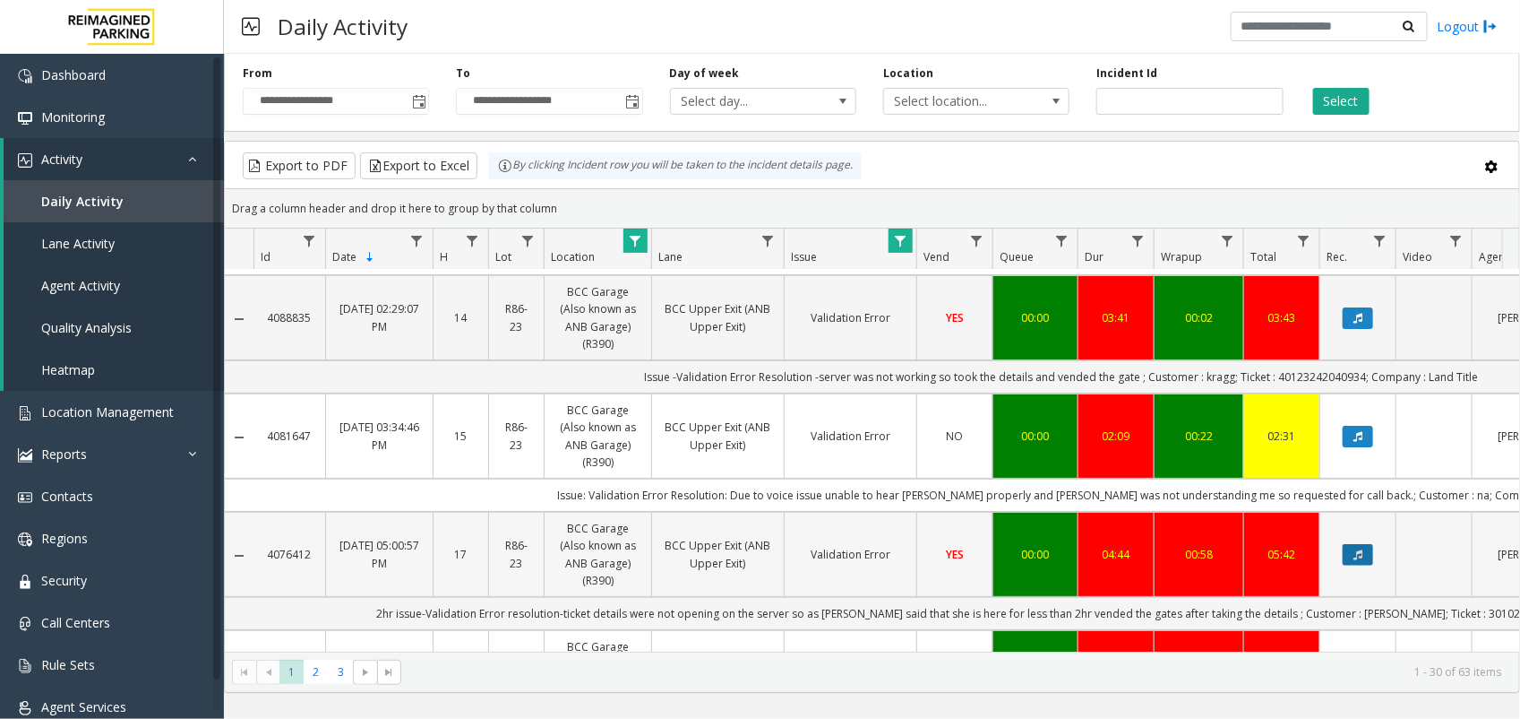
click at [1350, 554] on button "Data table" at bounding box center [1358, 555] width 30 height 22
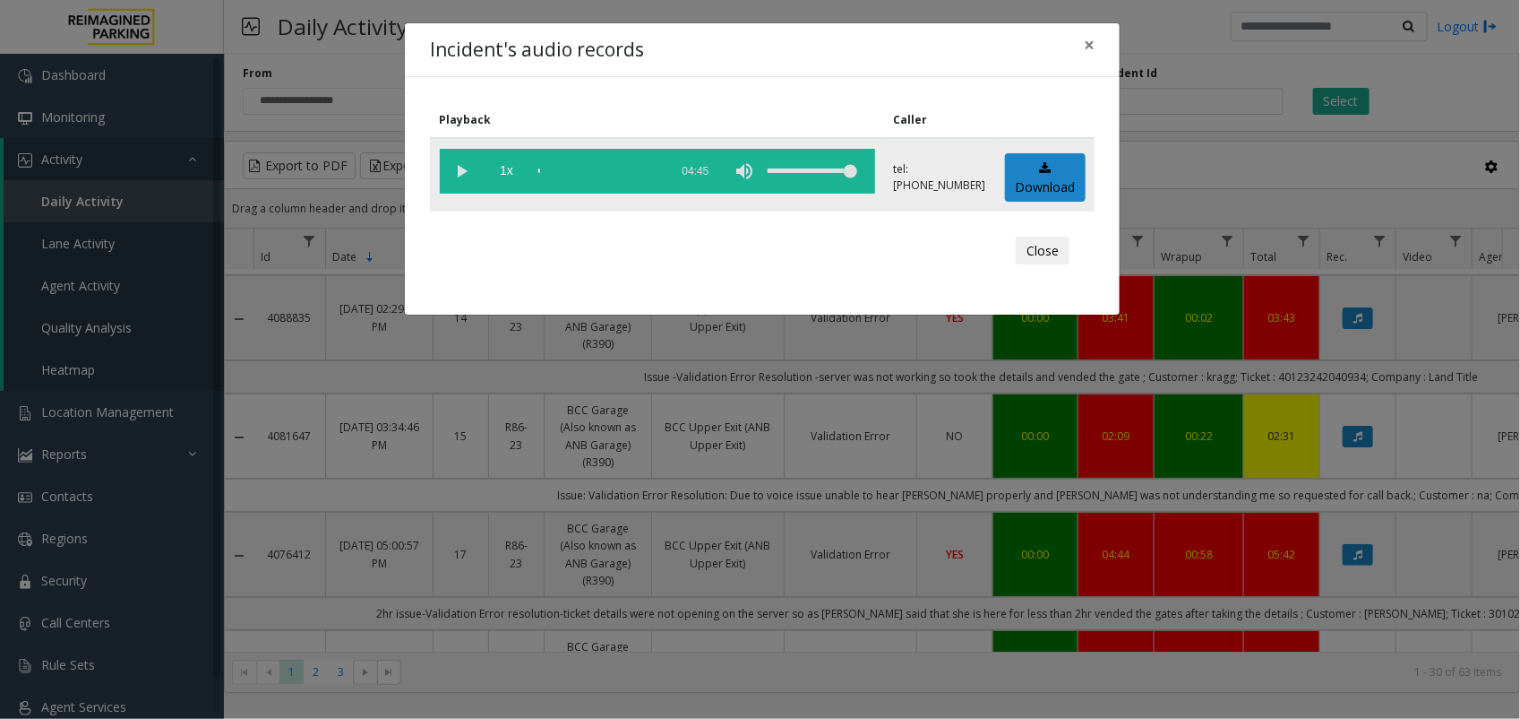
click at [468, 164] on vg-play-pause at bounding box center [462, 171] width 45 height 45
click at [954, 656] on div "Incident's audio records × Playback Caller 1x 04:45 tel:[PHONE_NUMBER] Download…" at bounding box center [760, 359] width 1520 height 719
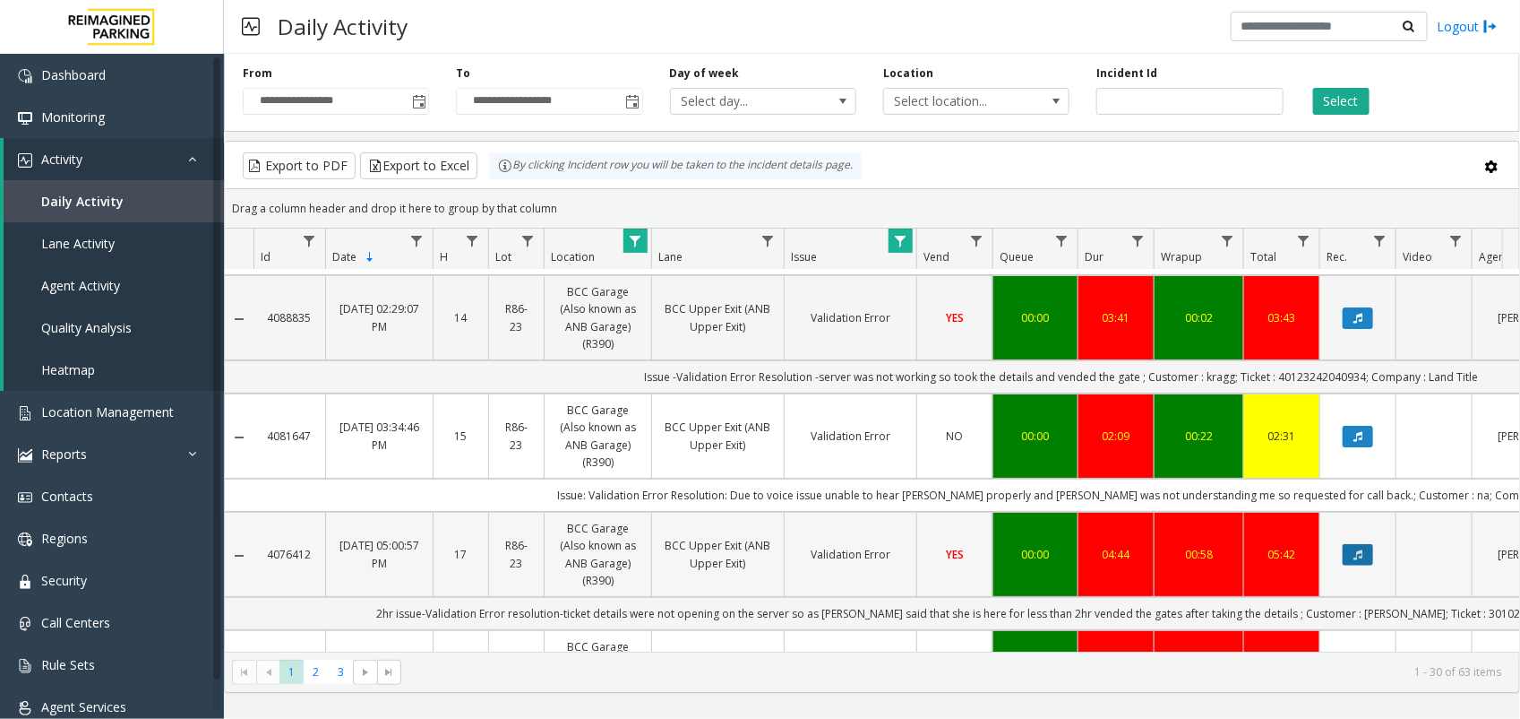
click at [1357, 551] on button "Data table" at bounding box center [1358, 555] width 30 height 22
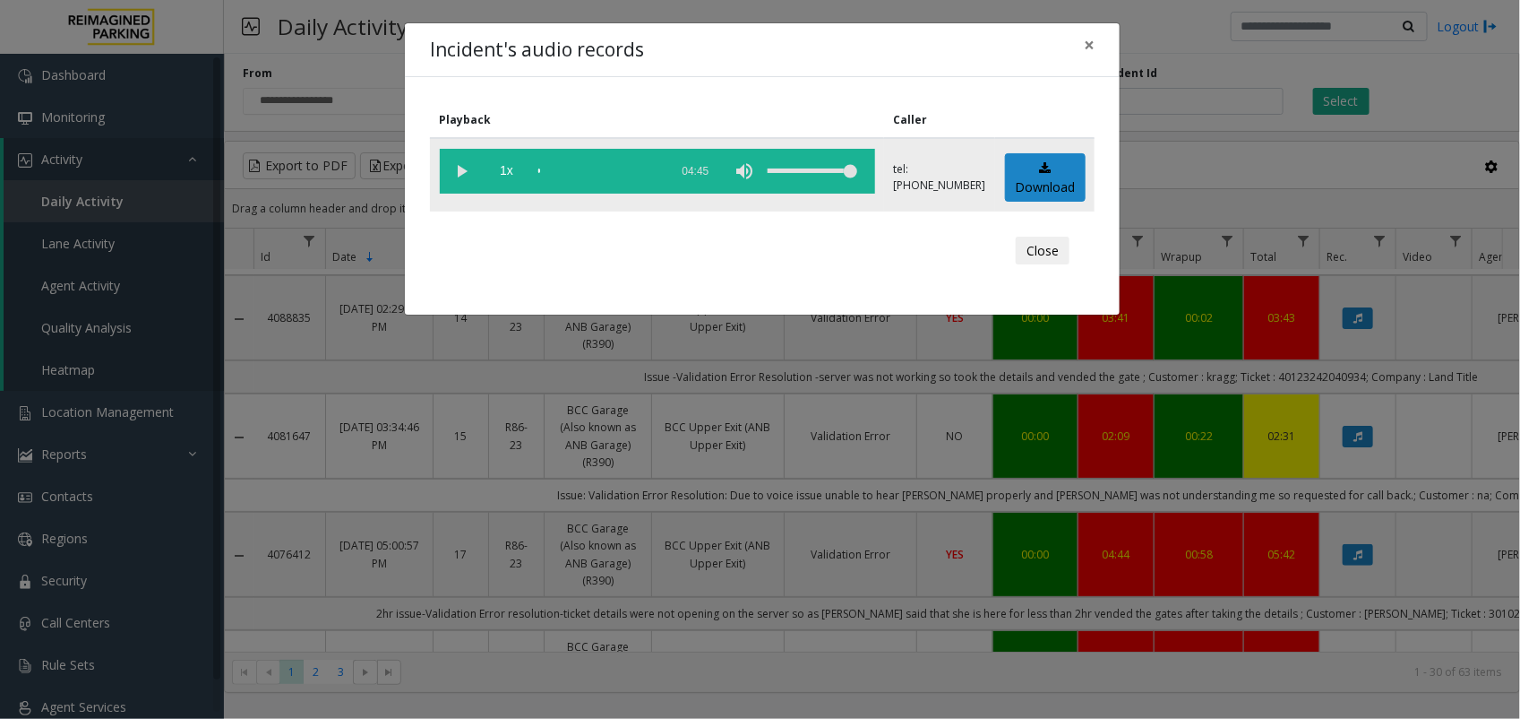
click at [458, 171] on vg-play-pause at bounding box center [462, 171] width 45 height 45
click at [554, 170] on div "scrub bar" at bounding box center [599, 171] width 122 height 45
click at [462, 171] on vg-play-pause at bounding box center [462, 171] width 45 height 45
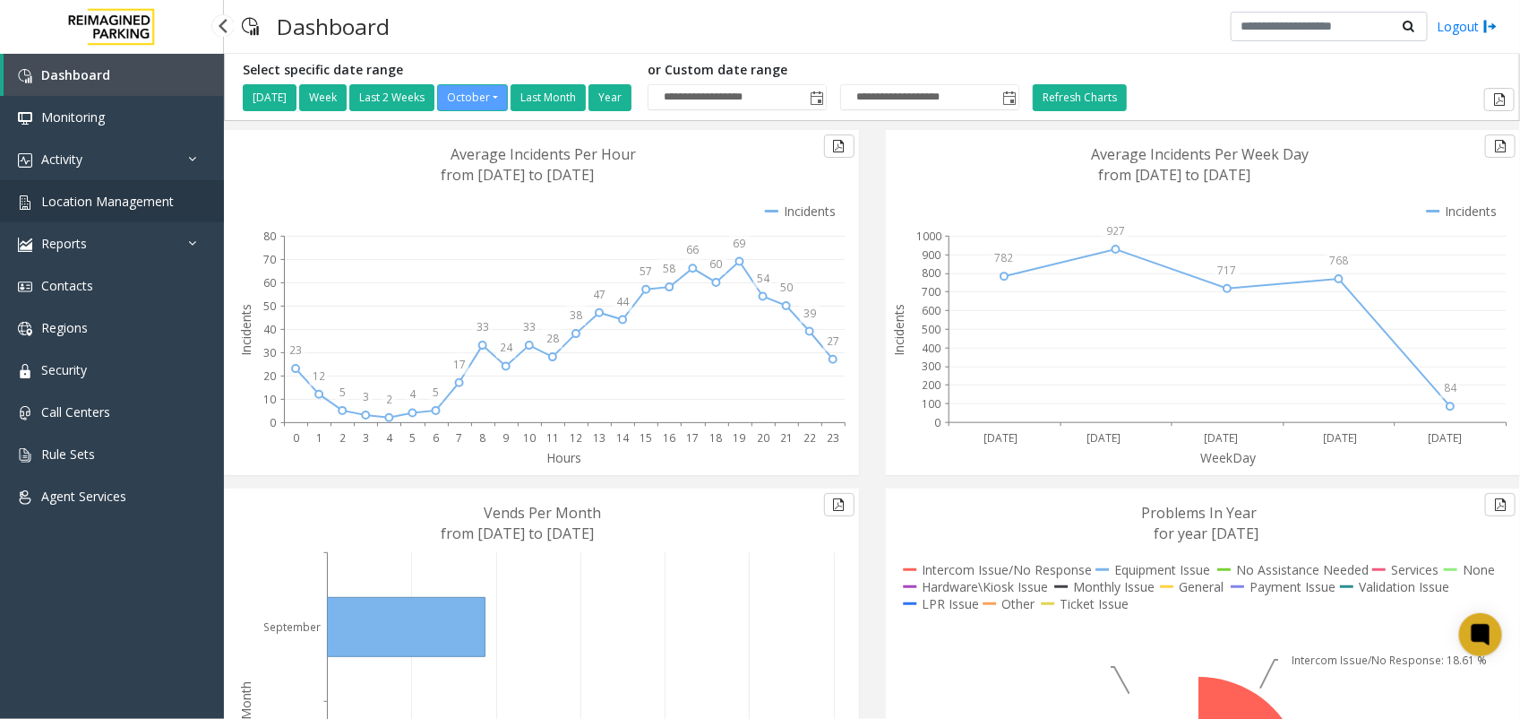
click at [114, 193] on span "Location Management" at bounding box center [107, 201] width 133 height 17
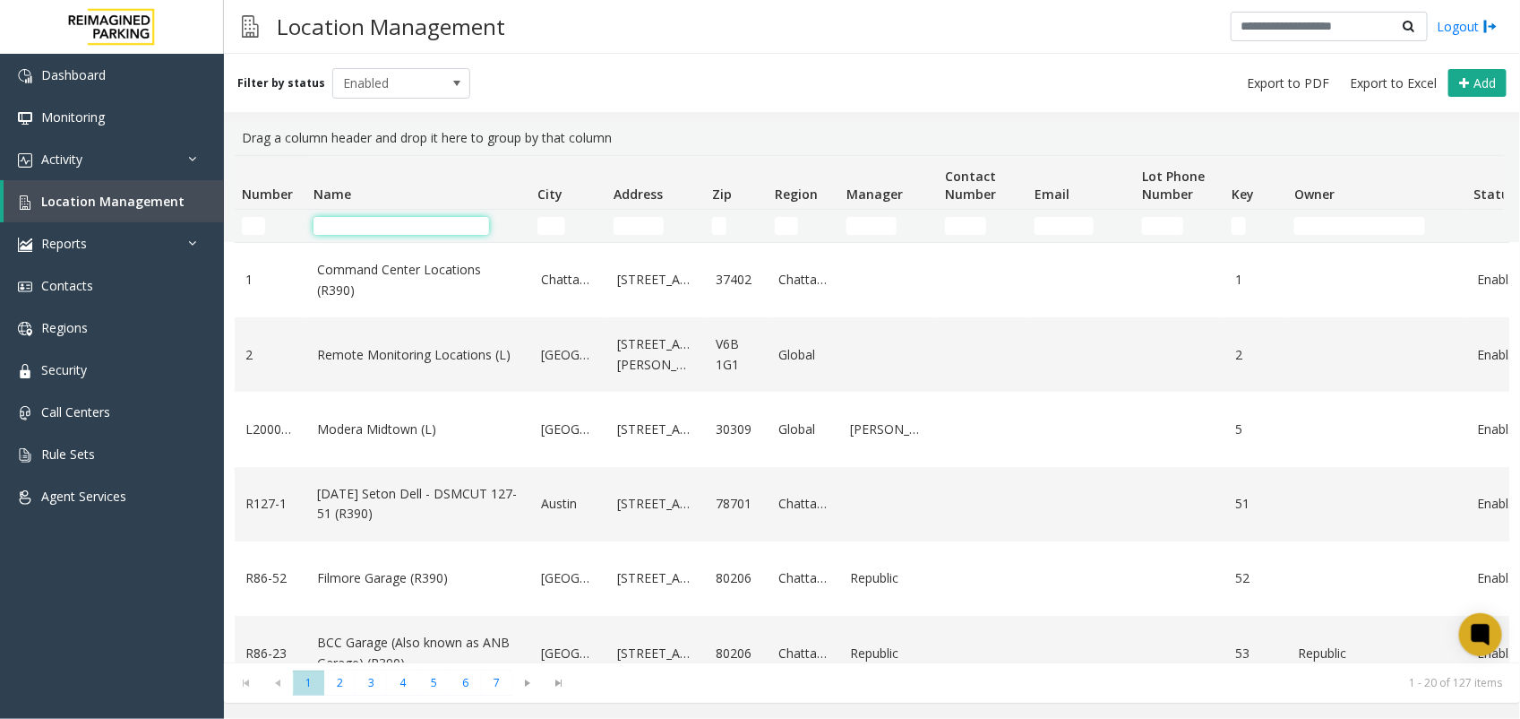
click at [400, 231] on input "Name Filter" at bounding box center [402, 226] width 176 height 18
paste input "**********"
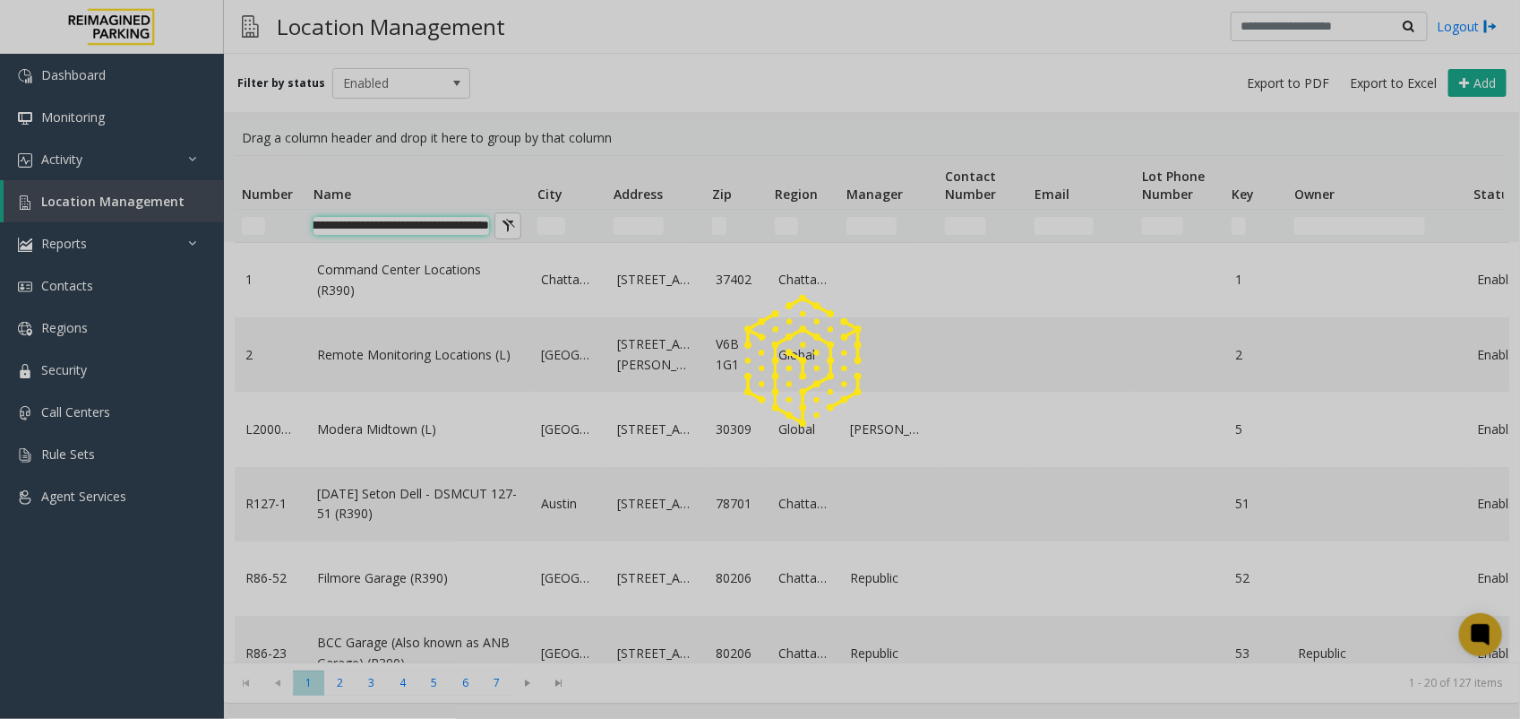
type input "**********"
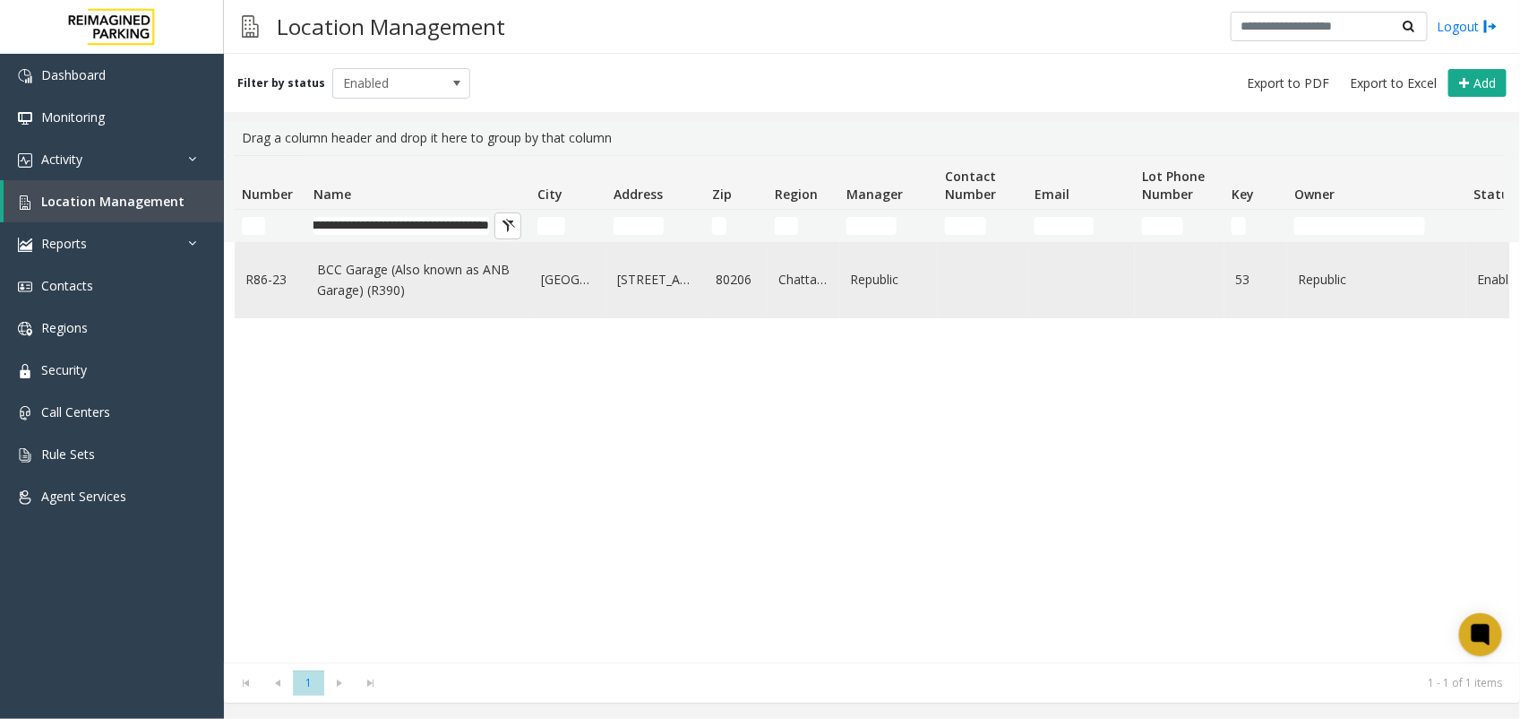
scroll to position [0, 0]
click at [427, 261] on link "BCC Garage (Also known as ANB Garage) (R390)" at bounding box center [418, 280] width 202 height 40
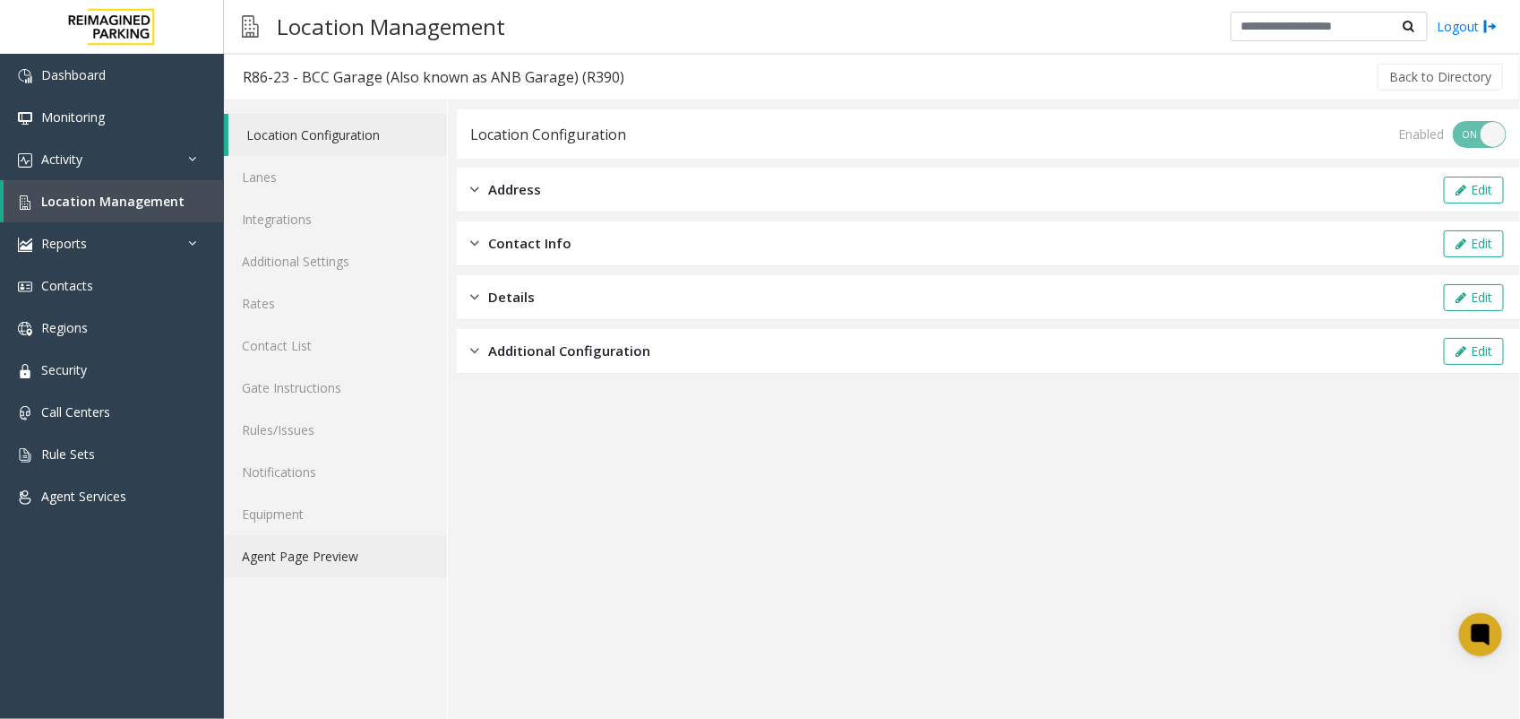
click at [282, 556] on link "Agent Page Preview" at bounding box center [335, 556] width 223 height 42
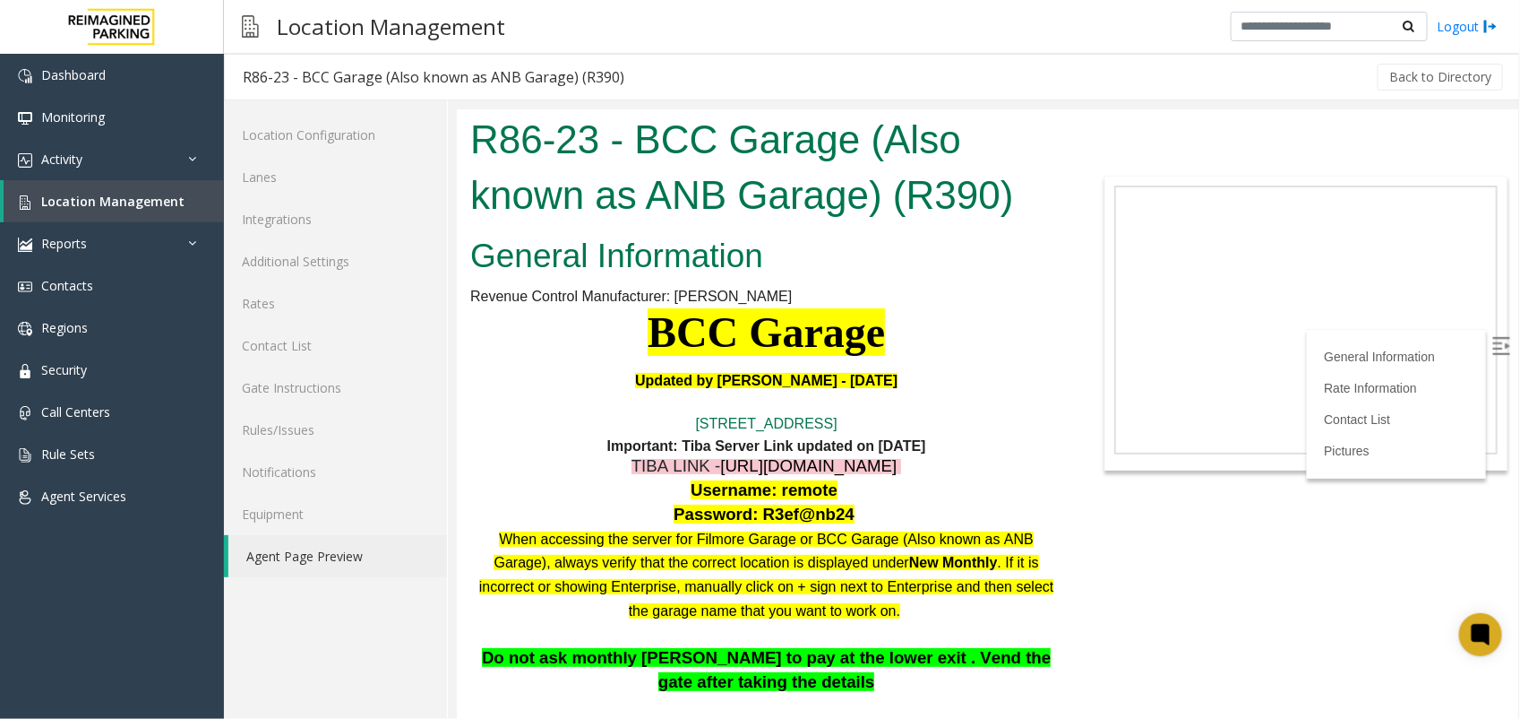
scroll to position [784, 0]
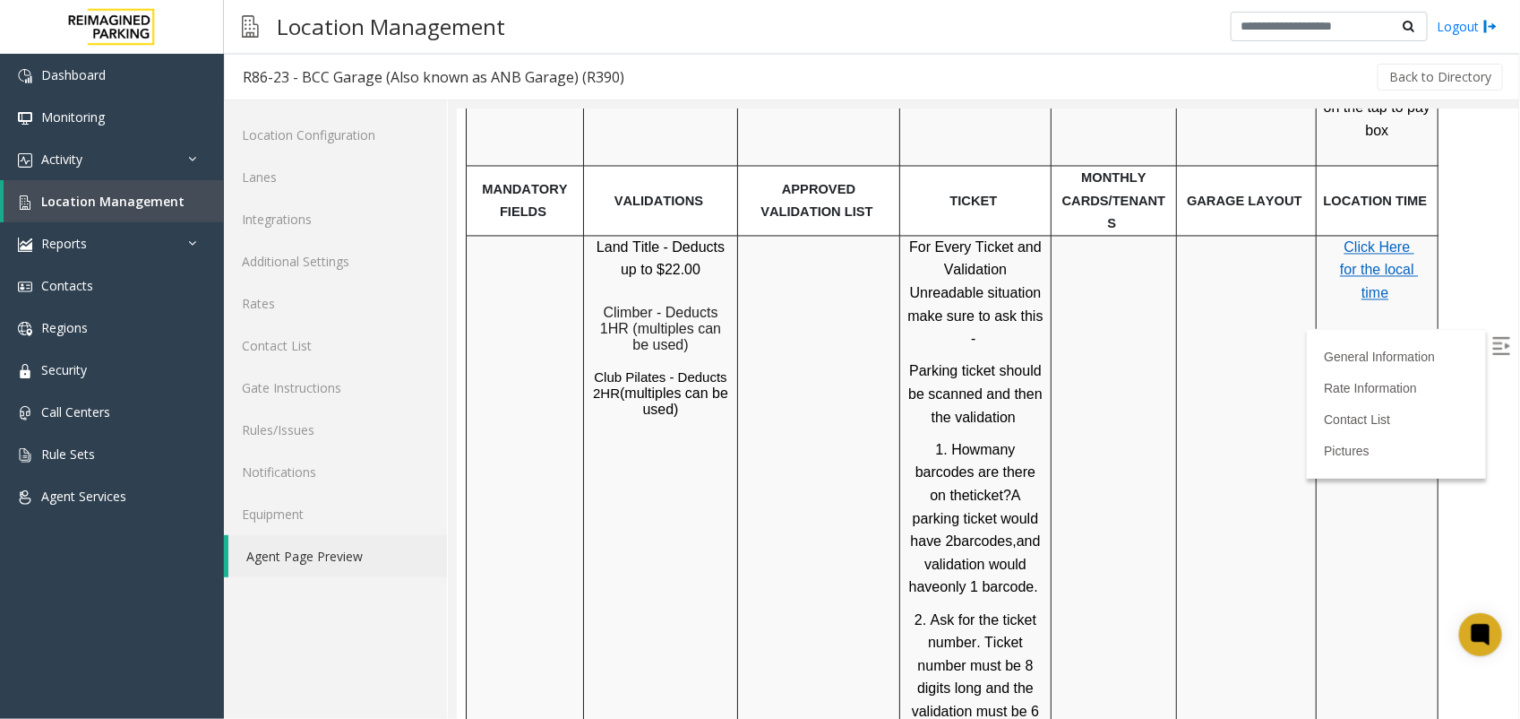
scroll to position [1429, 0]
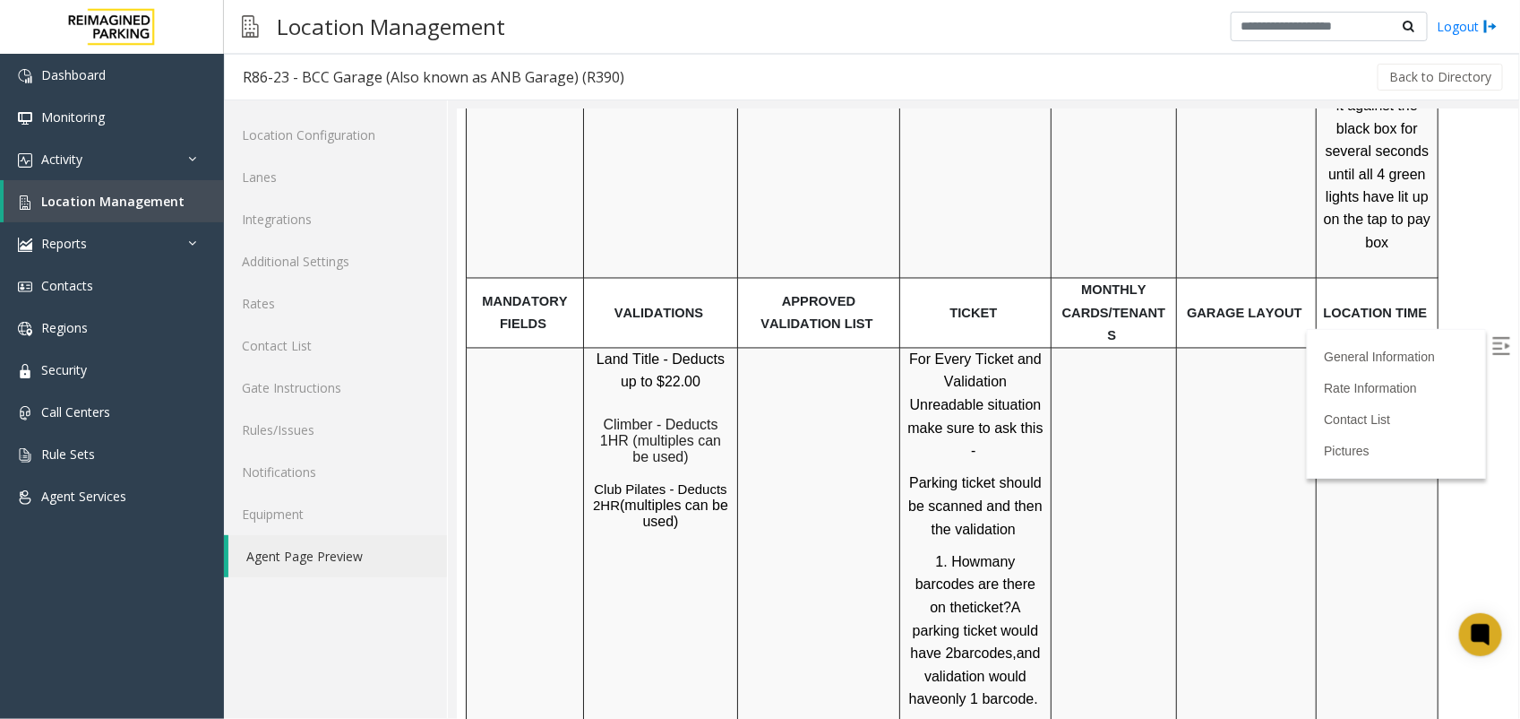
click at [1392, 351] on span "Click Here for the local time" at bounding box center [1378, 381] width 78 height 61
click at [1355, 380] on link "Rate Information" at bounding box center [1372, 387] width 99 height 14
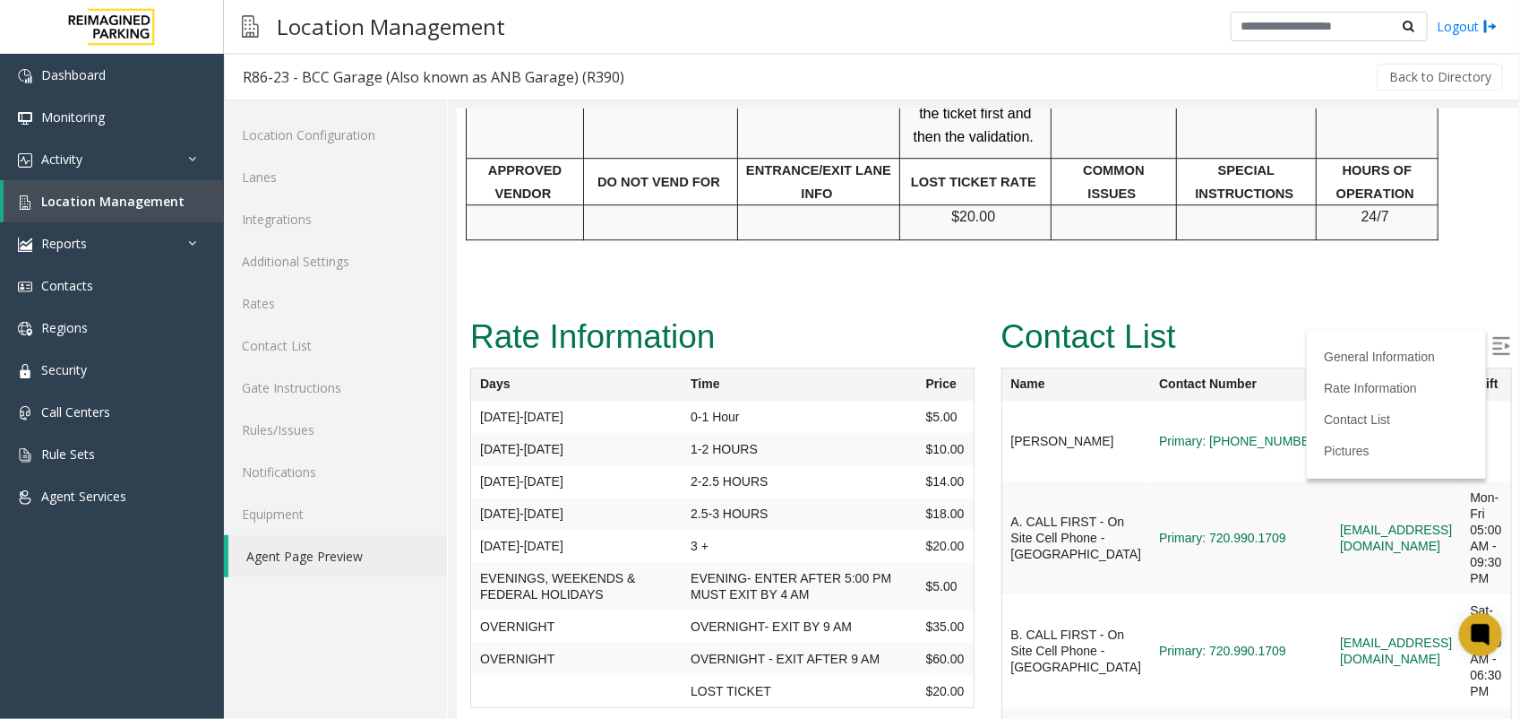
click at [736, 561] on td "EVENING- ENTER AFTER 5:00 PM MUST EXIT BY 4 AM" at bounding box center [799, 585] width 236 height 48
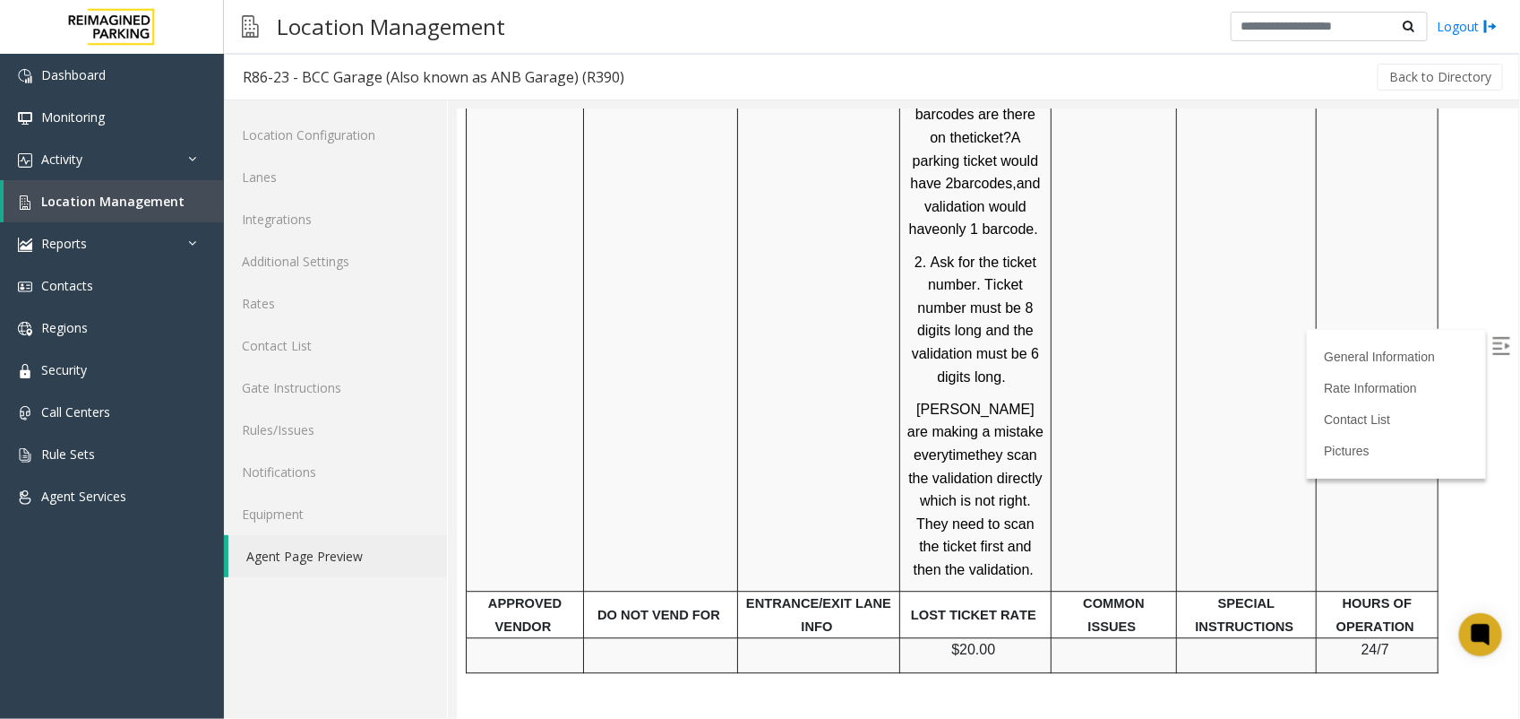
scroll to position [1884, 0]
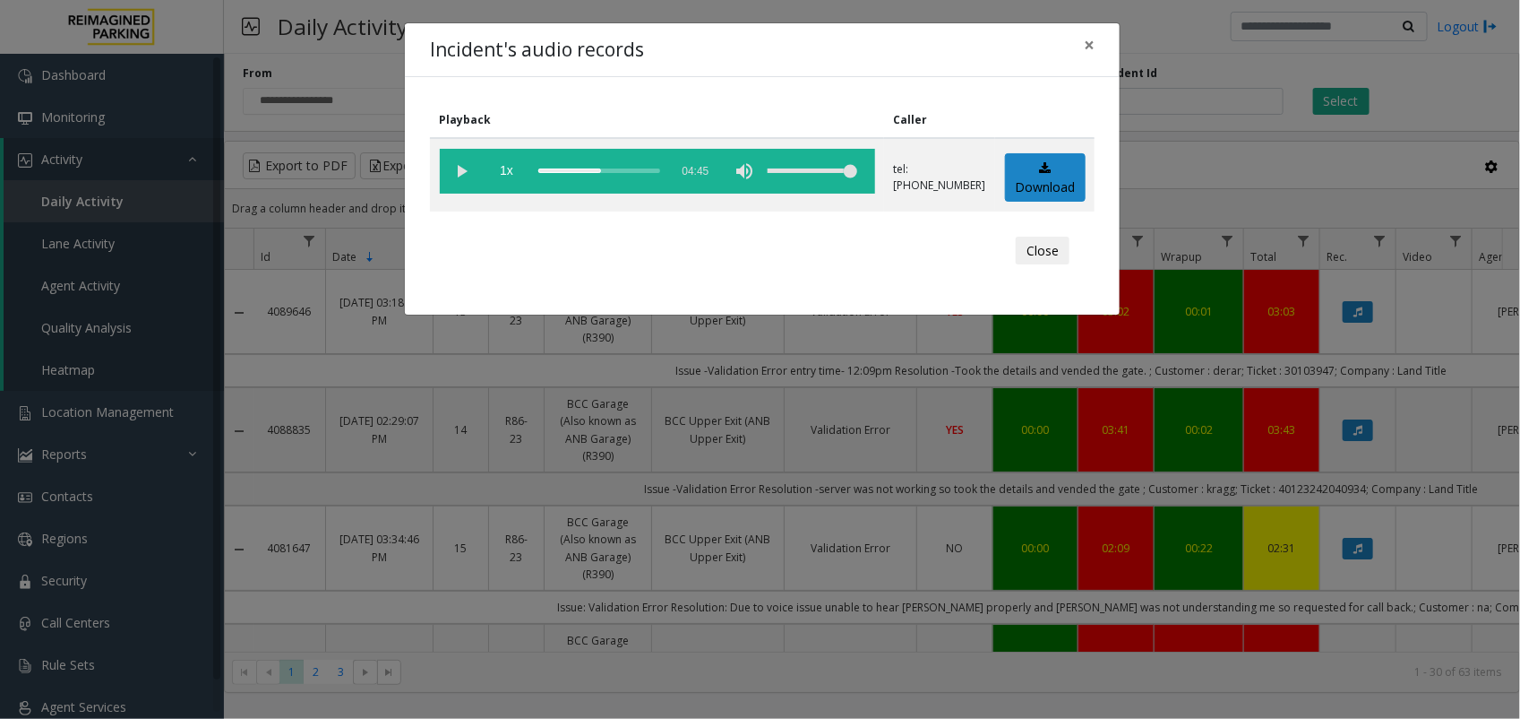
scroll to position [112, 0]
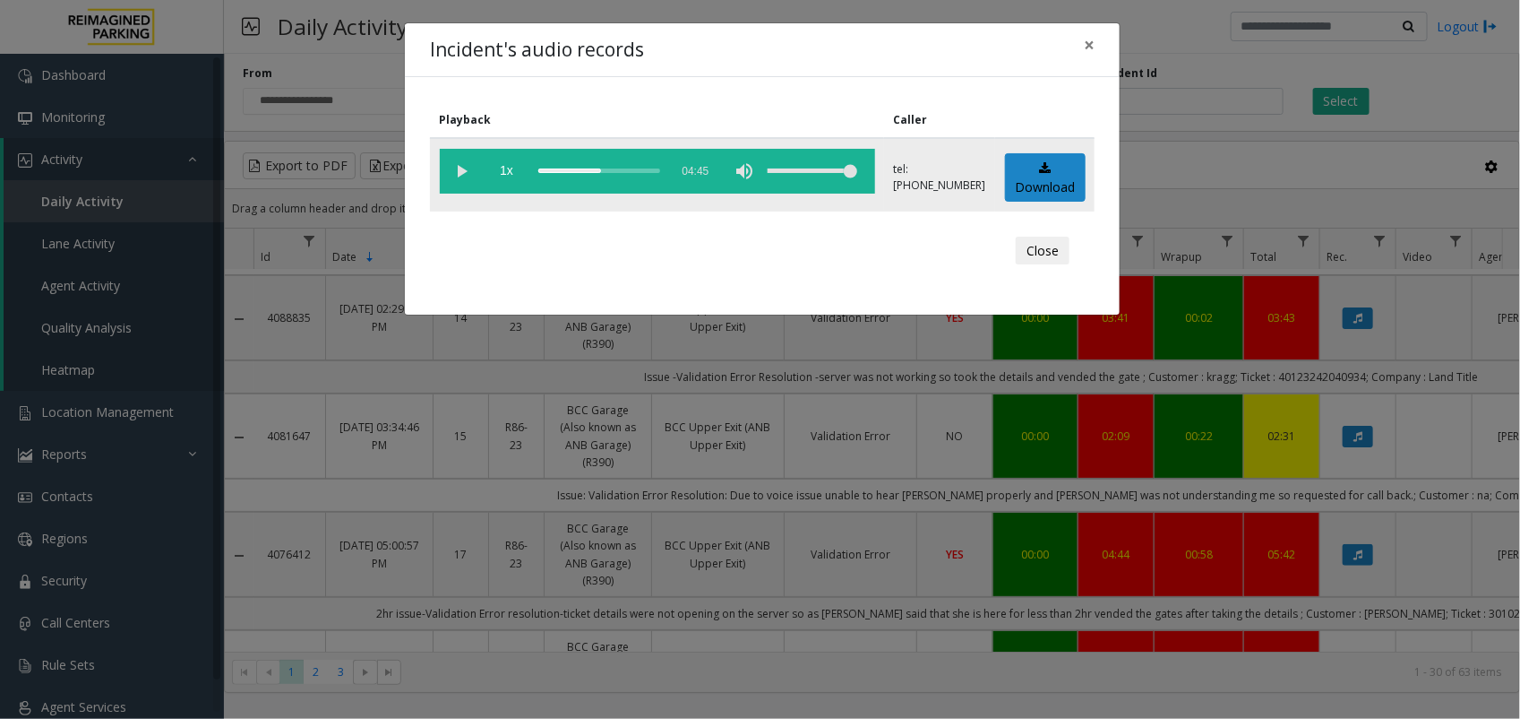
click at [458, 168] on vg-play-pause at bounding box center [462, 171] width 45 height 45
click at [460, 168] on vg-play-pause at bounding box center [462, 171] width 45 height 45
click at [461, 168] on vg-play-pause at bounding box center [462, 171] width 45 height 45
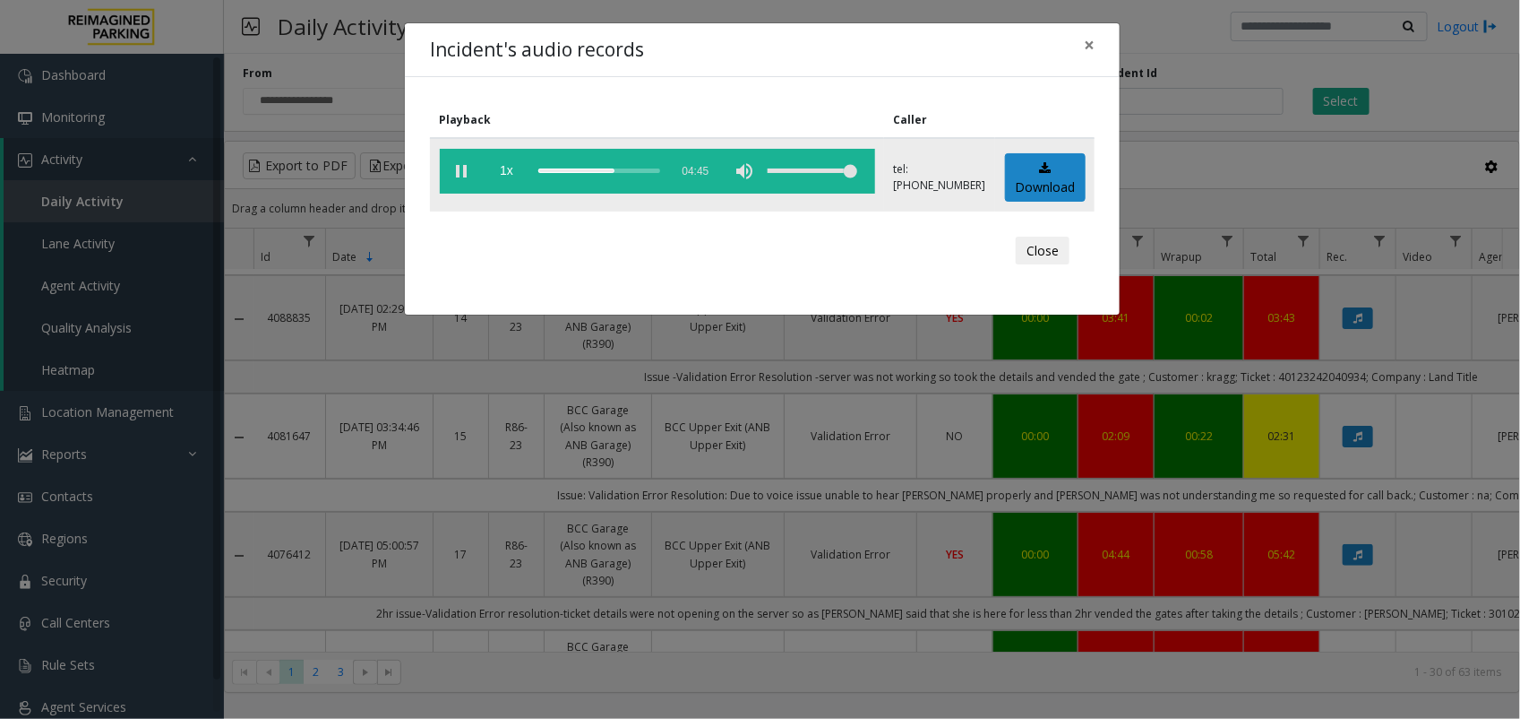
click at [461, 172] on vg-play-pause at bounding box center [462, 171] width 45 height 45
